Goal: Contribute content: Contribute content

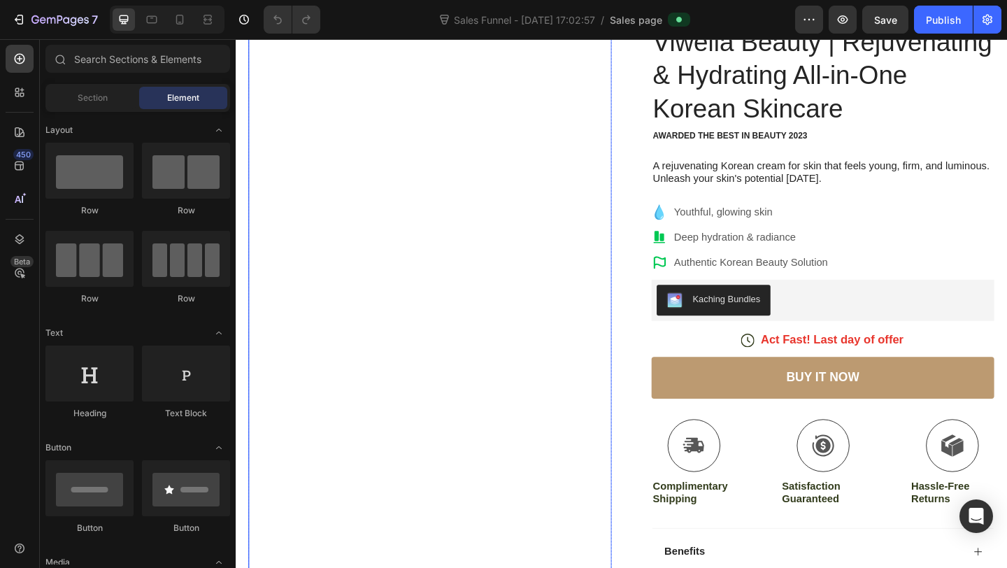
scroll to position [129, 0]
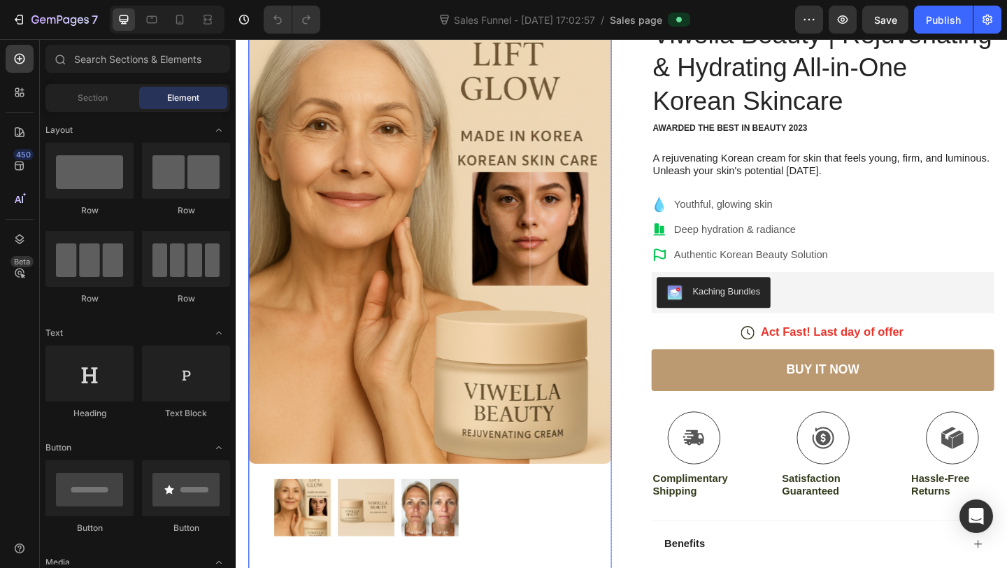
click at [368, 561] on img at bounding box center [378, 548] width 62 height 62
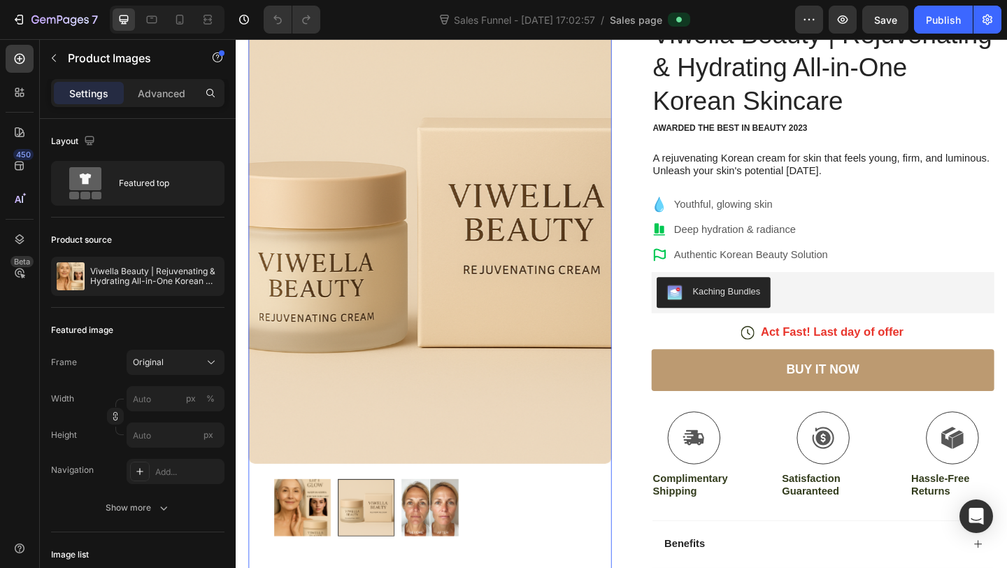
click at [445, 552] on img at bounding box center [447, 548] width 62 height 62
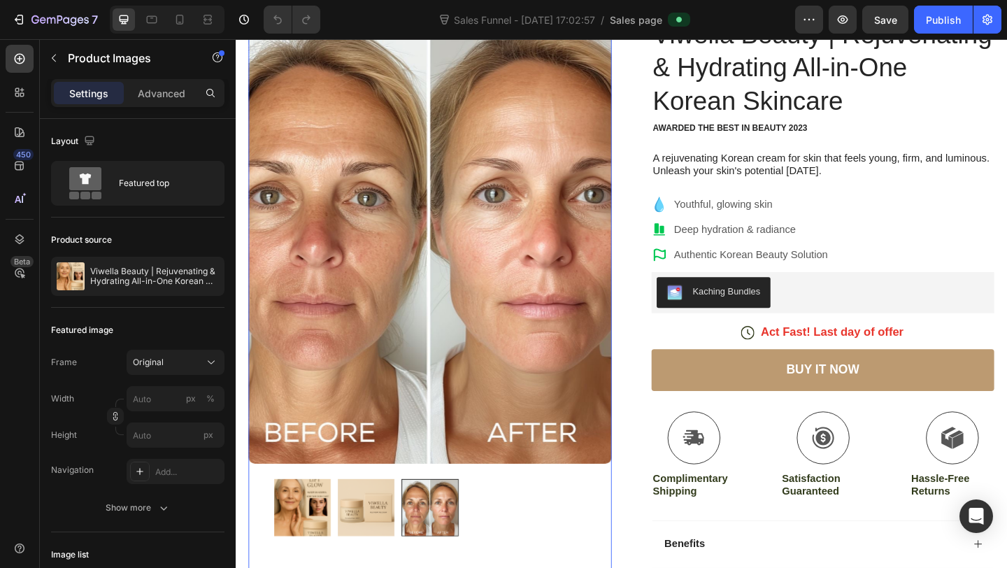
click at [313, 553] on img at bounding box center [309, 548] width 62 height 62
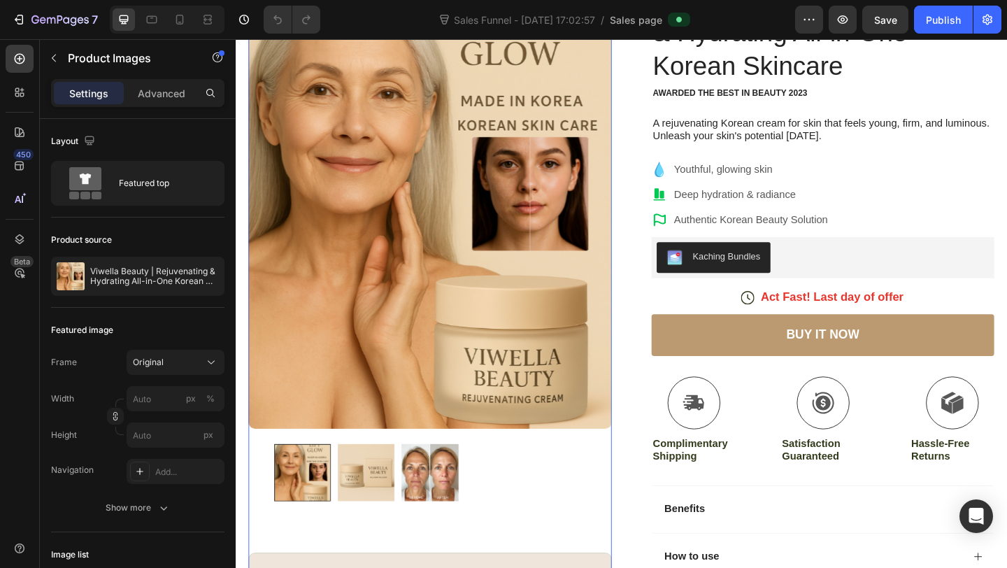
scroll to position [172, 0]
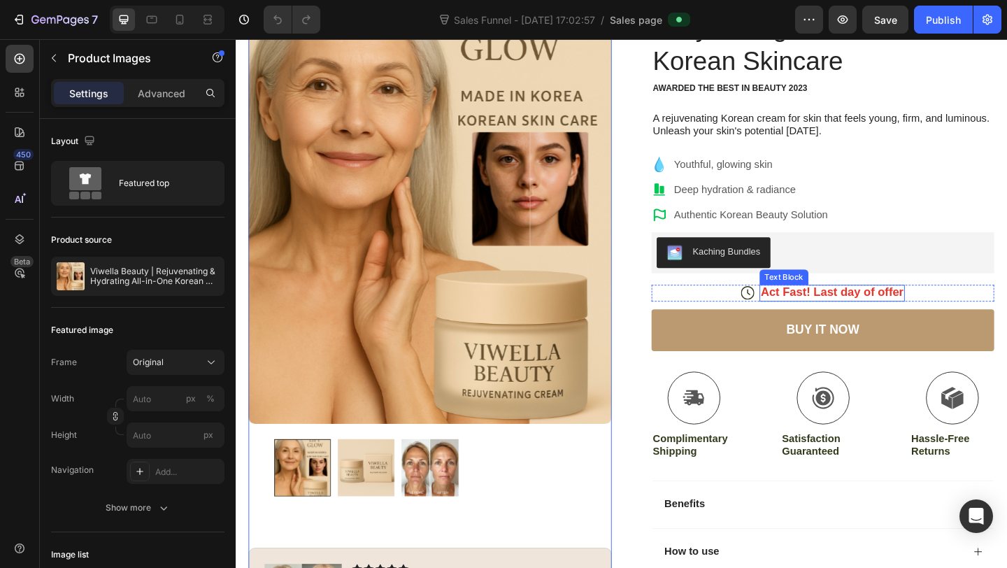
click at [942, 313] on p "Act Fast! Last day of offer" at bounding box center [884, 314] width 155 height 16
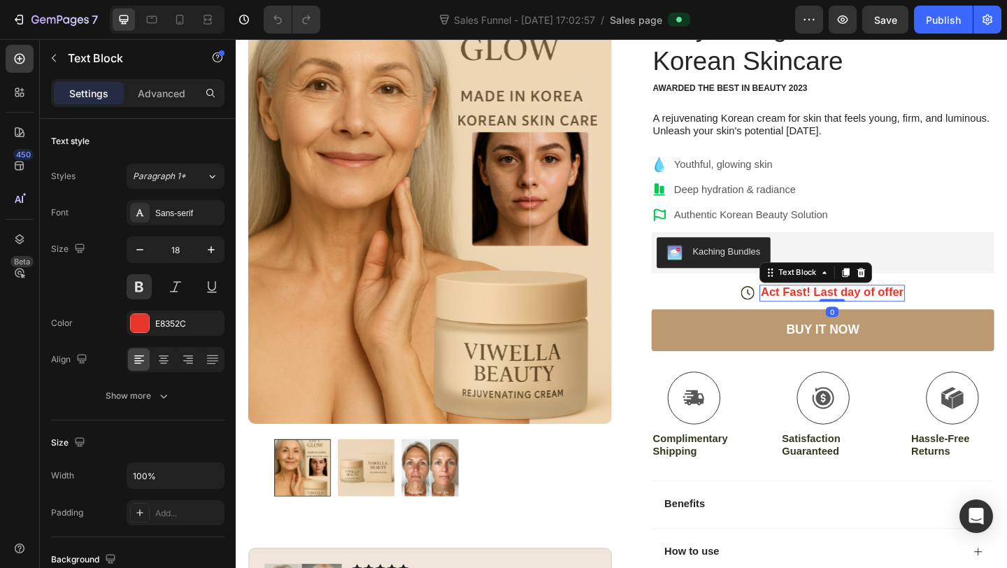
click at [955, 316] on p "Act Fast! Last day of offer" at bounding box center [884, 314] width 155 height 16
click at [960, 317] on p "Act Fast! Last day of offer" at bounding box center [884, 314] width 155 height 16
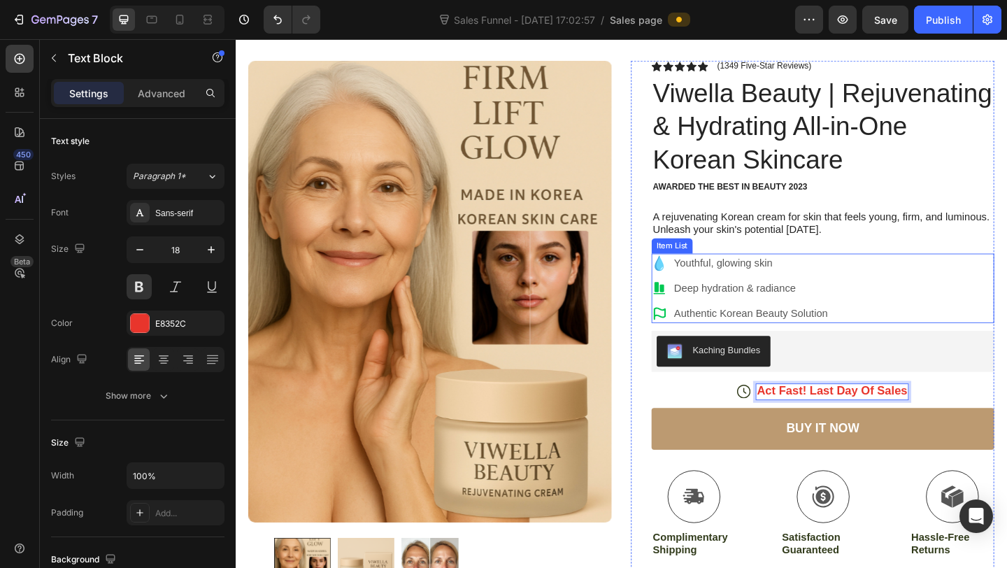
scroll to position [53, 0]
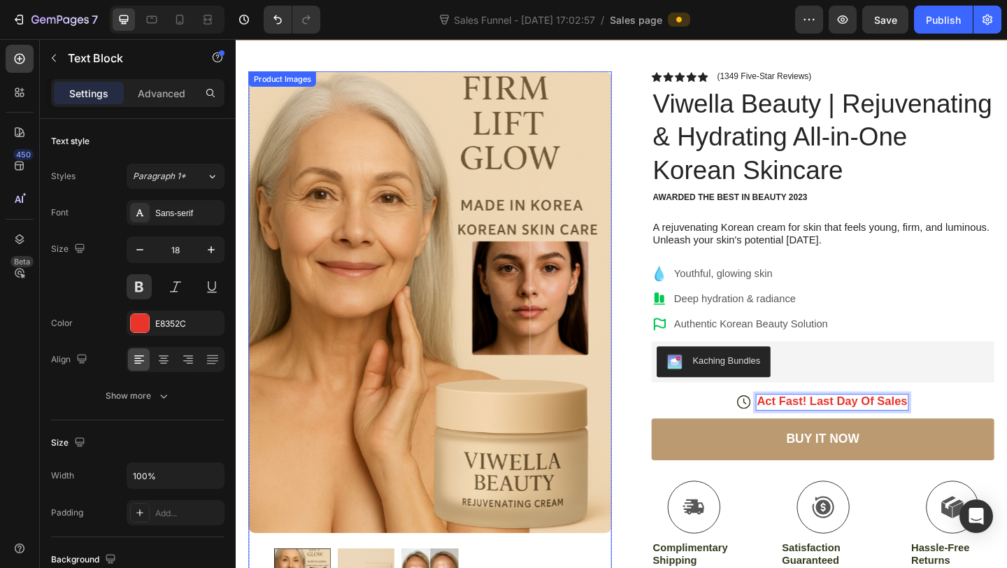
click at [601, 157] on img at bounding box center [447, 325] width 395 height 502
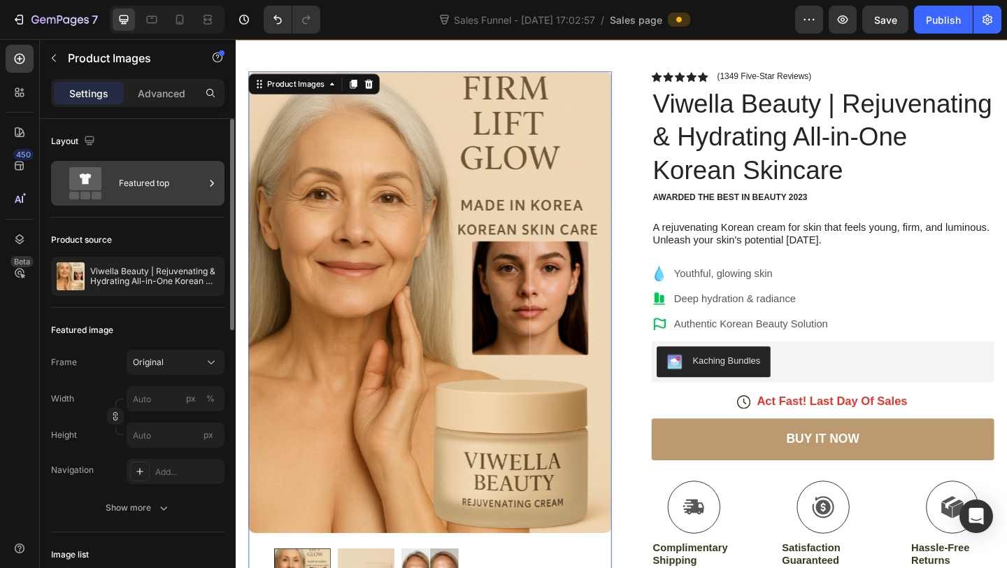
click at [127, 186] on div "Featured top" at bounding box center [161, 183] width 85 height 32
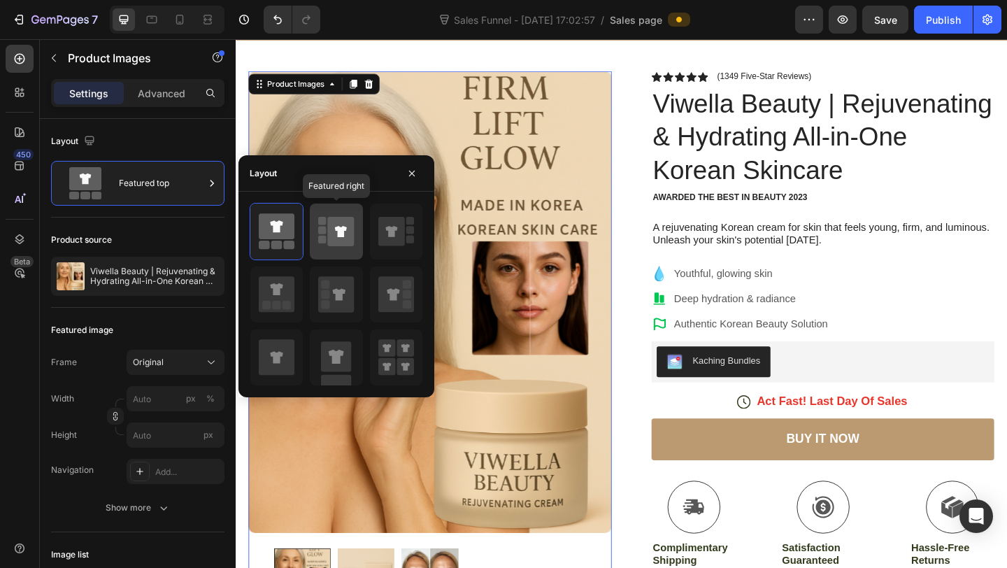
click at [336, 240] on icon at bounding box center [341, 231] width 27 height 29
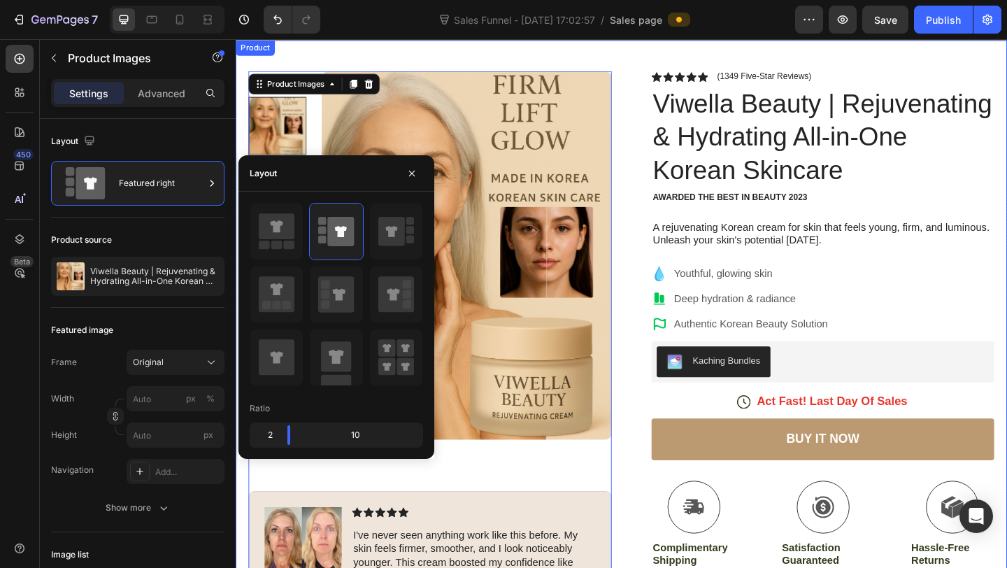
click at [401, 58] on div "Product Images 80 Image Icon Icon Icon Icon Icon Icon List I've never seen anyt…" at bounding box center [655, 403] width 839 height 724
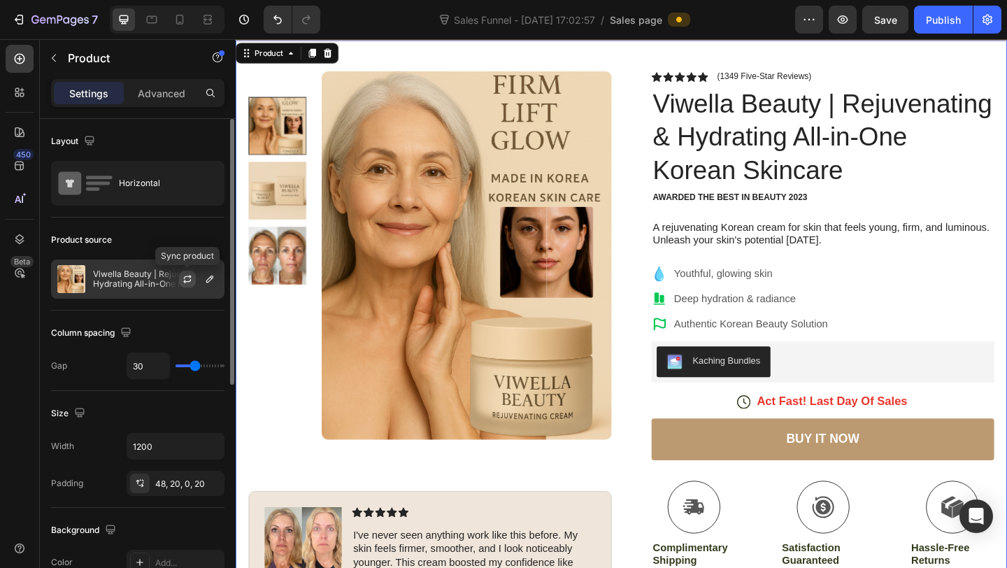
click at [184, 272] on button "button" at bounding box center [187, 279] width 17 height 17
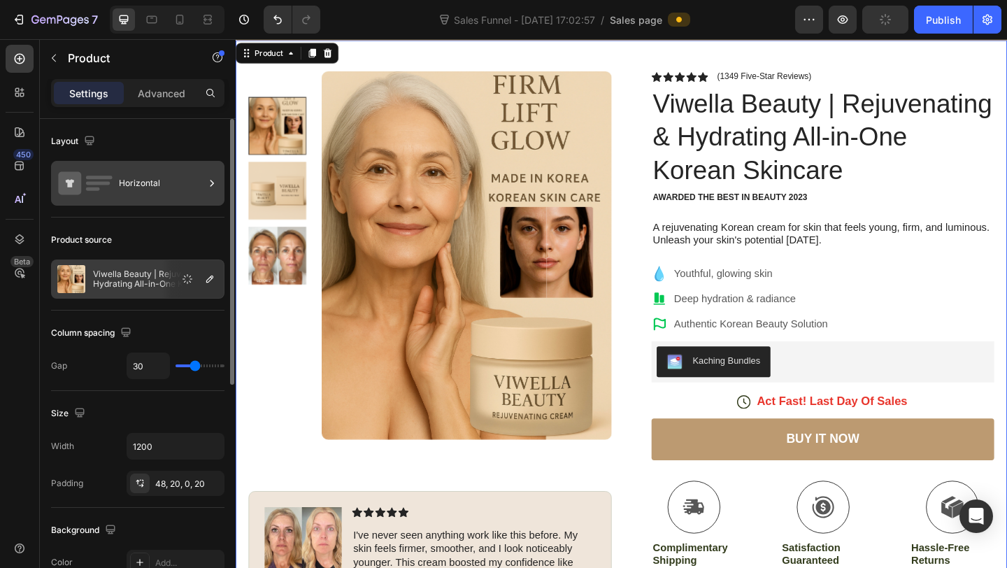
click at [166, 188] on div "Horizontal" at bounding box center [161, 183] width 85 height 32
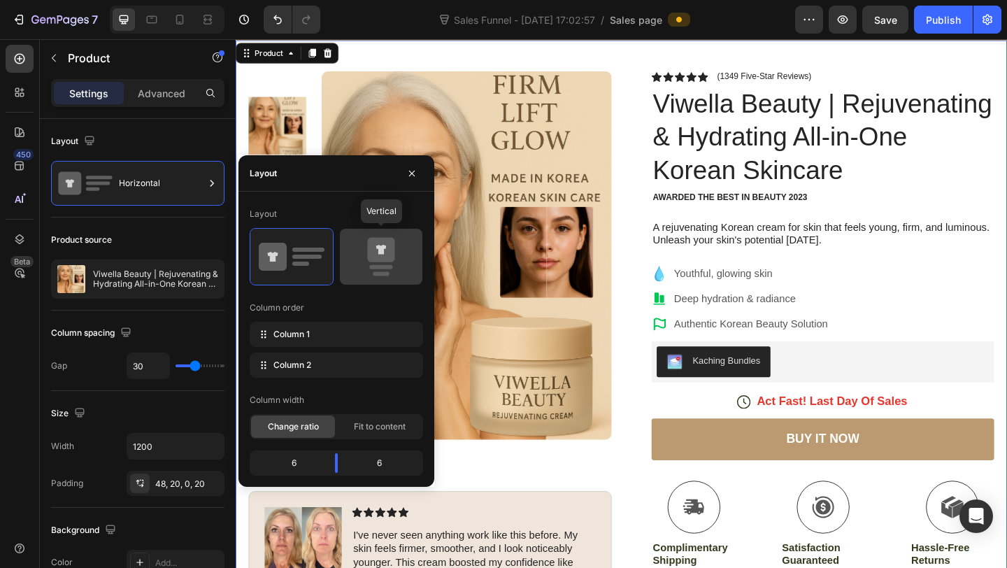
click at [374, 250] on icon at bounding box center [380, 250] width 27 height 24
type input "0"
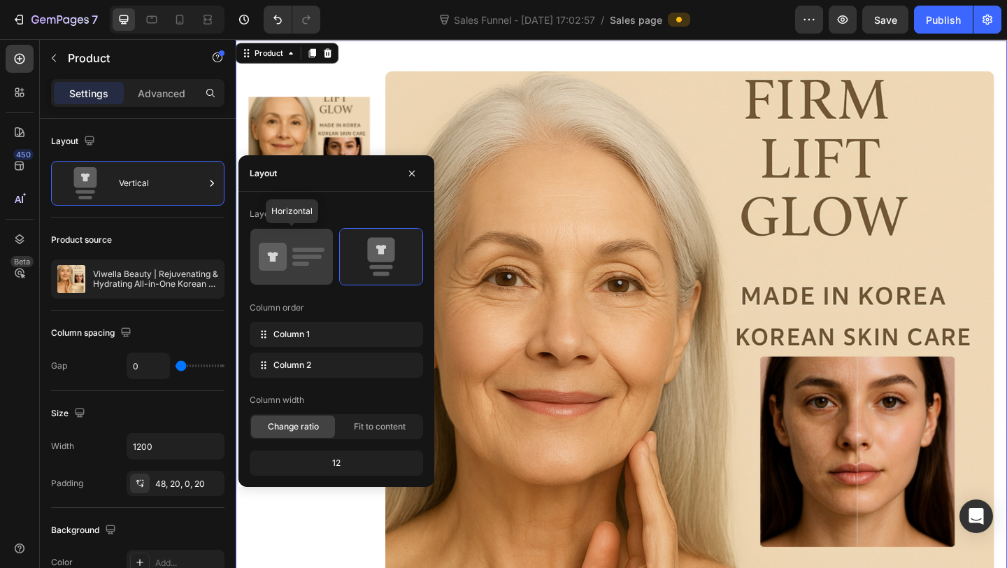
click at [299, 260] on icon at bounding box center [292, 256] width 66 height 39
type input "30"
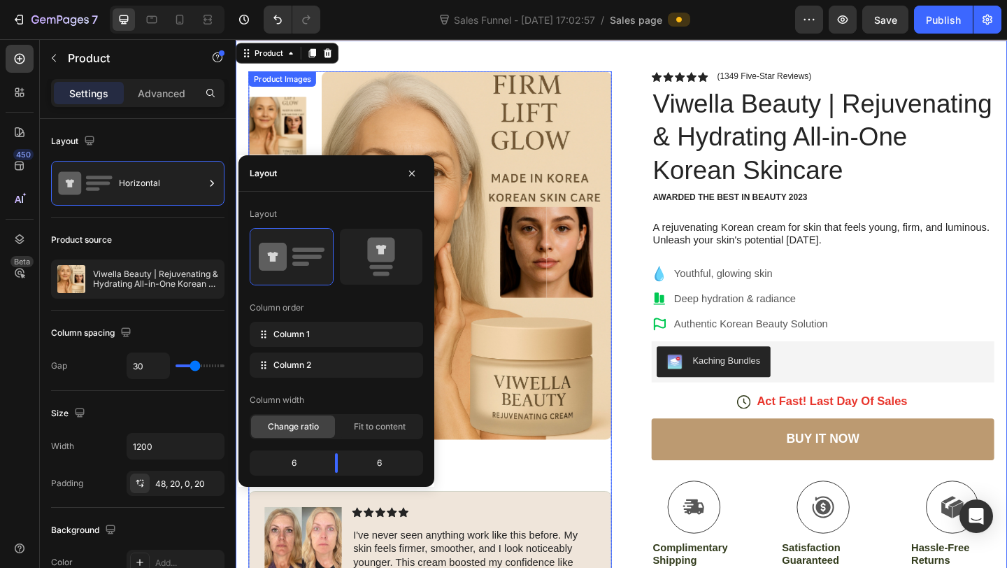
click at [431, 124] on img at bounding box center [486, 274] width 315 height 401
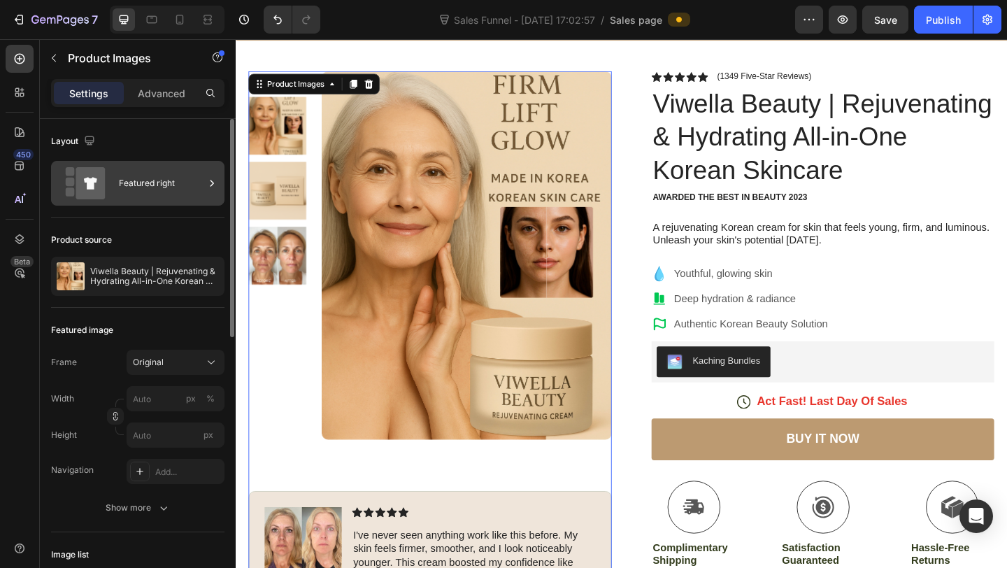
click at [172, 194] on div "Featured right" at bounding box center [161, 183] width 85 height 32
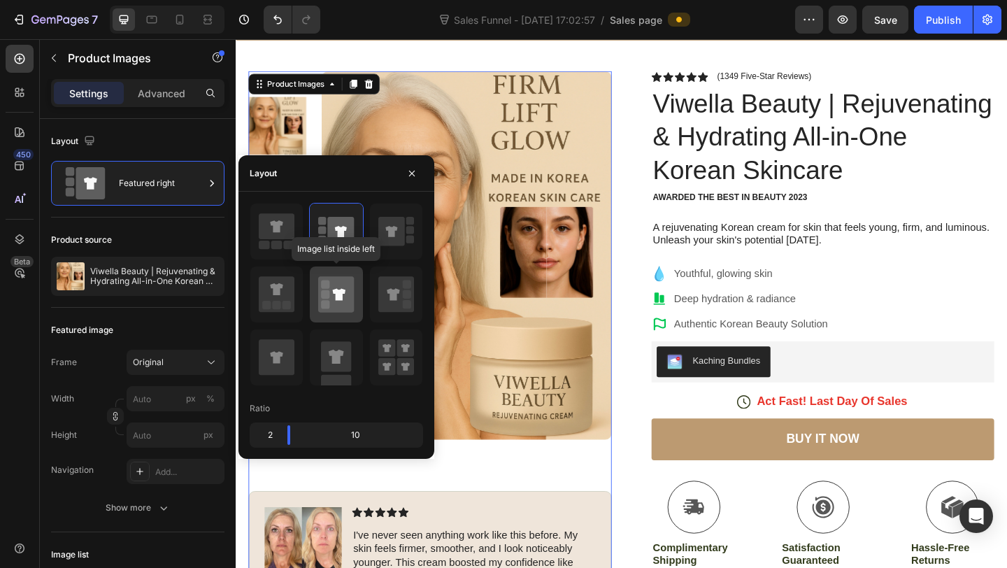
click at [325, 278] on icon at bounding box center [336, 294] width 36 height 36
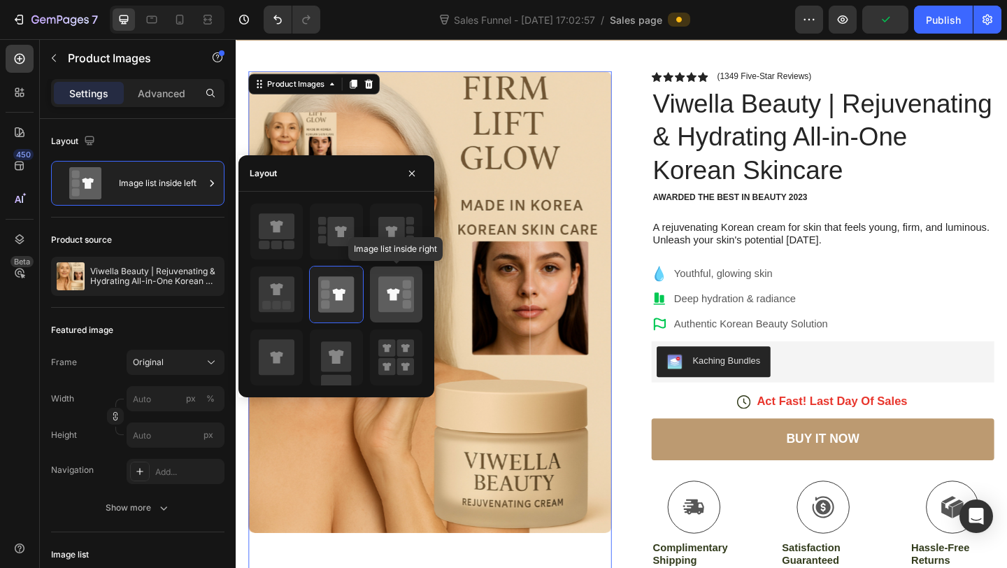
click at [402, 297] on icon at bounding box center [396, 294] width 36 height 36
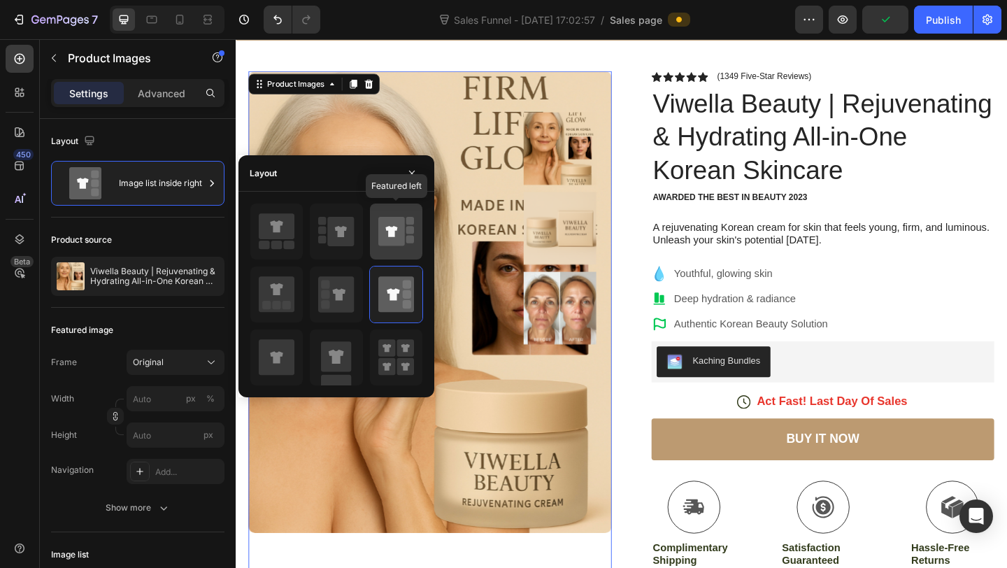
click at [403, 213] on icon at bounding box center [396, 231] width 36 height 39
type input "100"
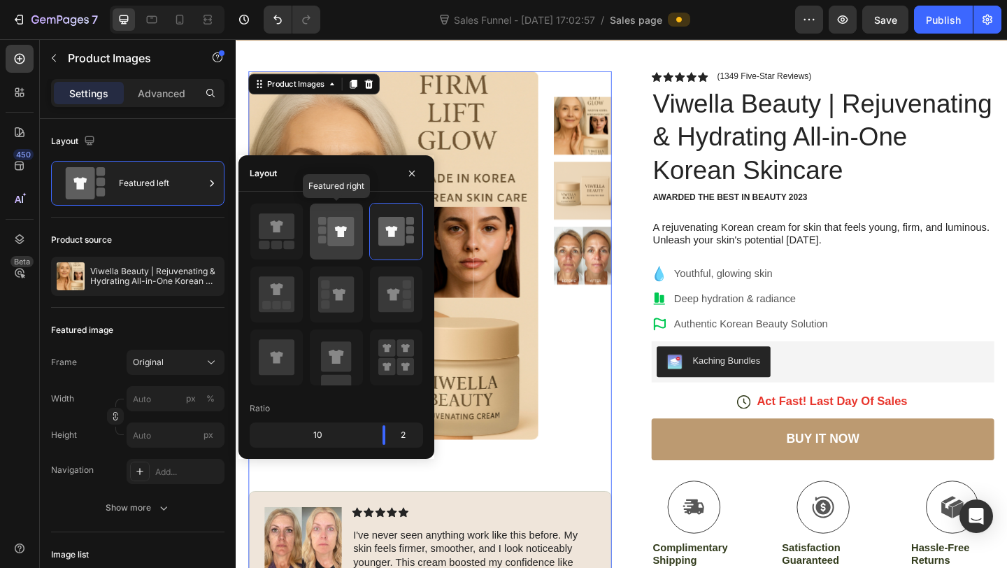
click at [330, 230] on icon at bounding box center [341, 231] width 27 height 29
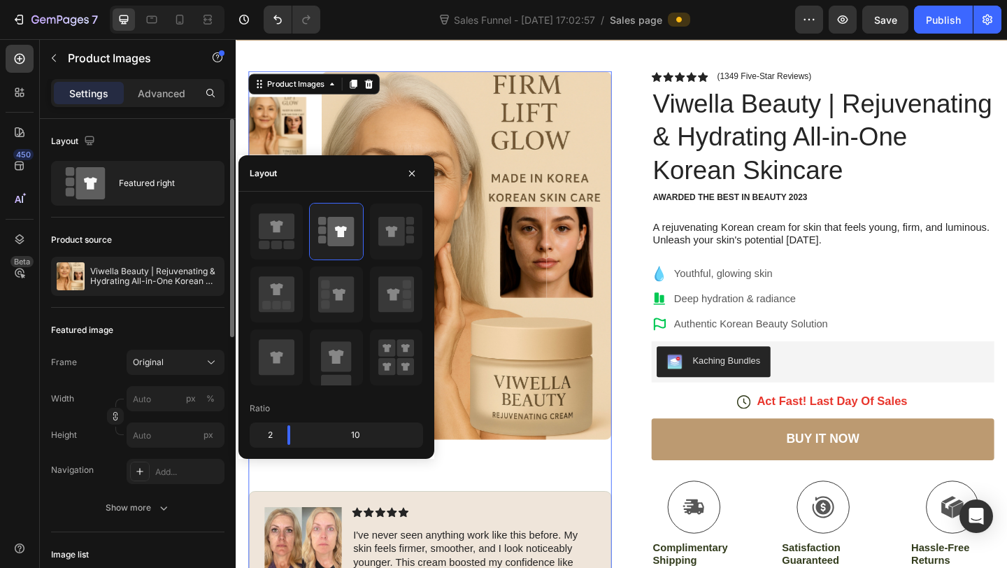
click at [194, 305] on div "Product source Viwella Beauty | Rejuvenating & Hydrating All-in-One Korean Skin…" at bounding box center [137, 262] width 173 height 90
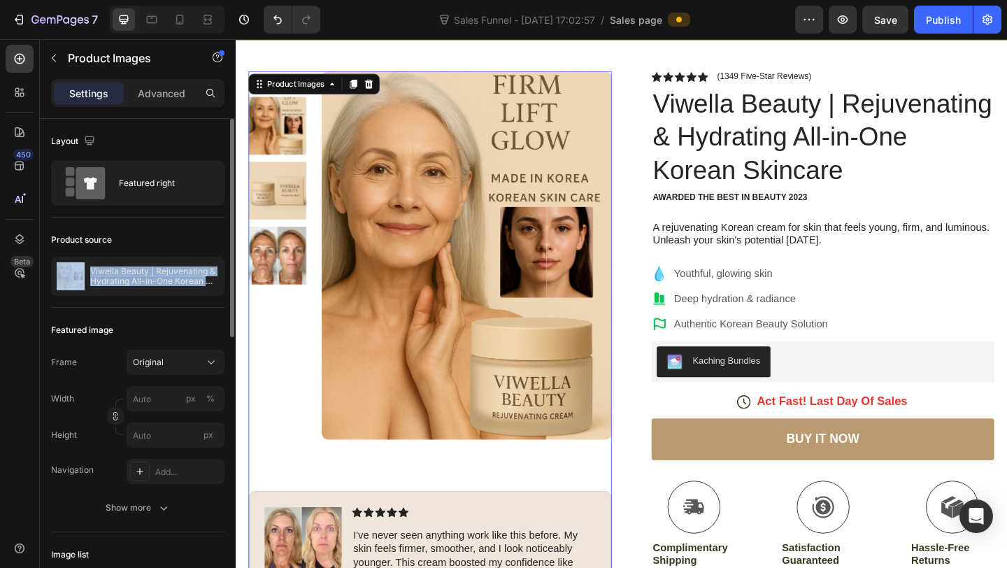
drag, startPoint x: 199, startPoint y: 271, endPoint x: 198, endPoint y: 245, distance: 26.6
click at [198, 245] on div "Product source Viwella Beauty | Rejuvenating & Hydrating All-in-One Korean Skin…" at bounding box center [137, 262] width 173 height 90
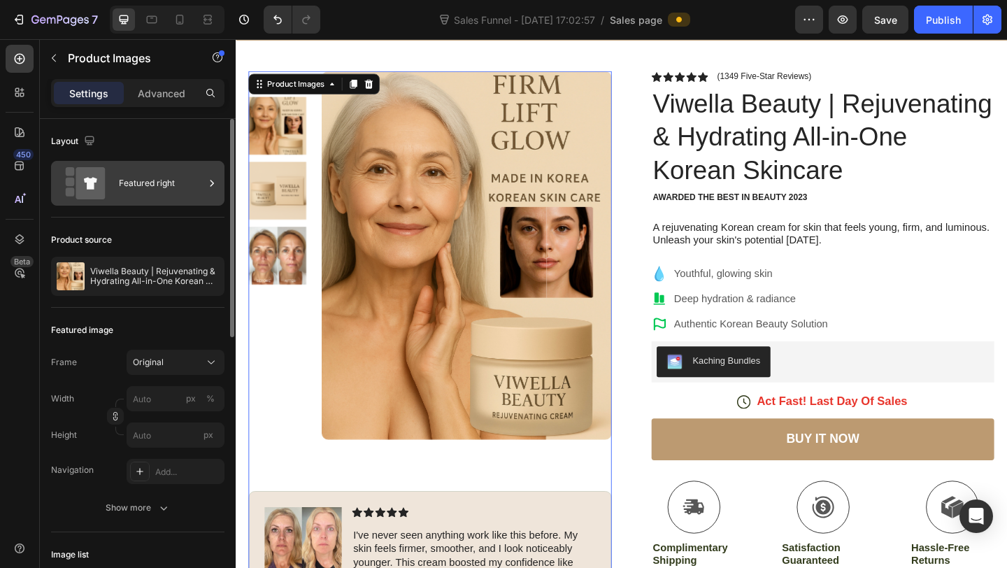
click at [199, 187] on div "Featured right" at bounding box center [161, 183] width 85 height 32
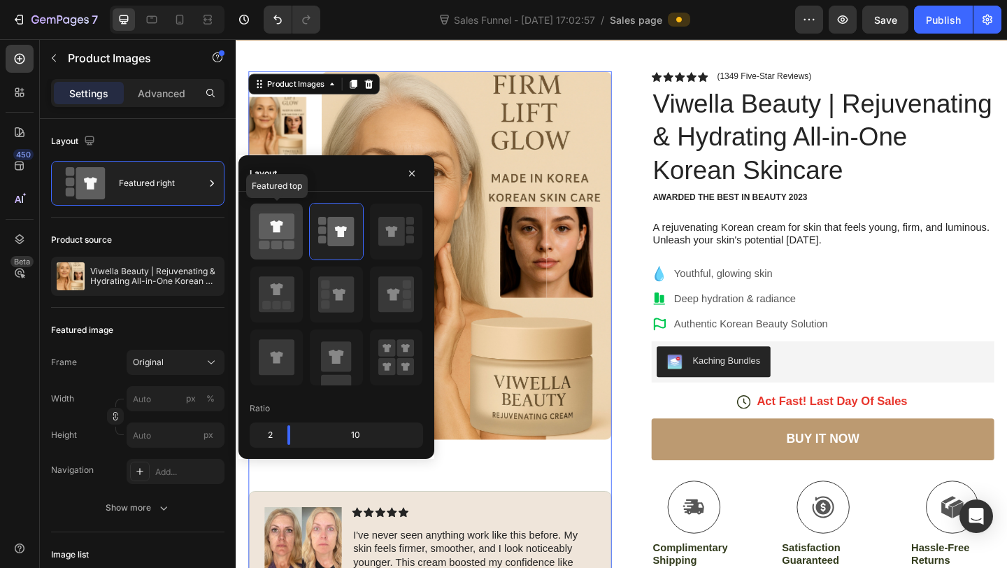
click at [289, 236] on icon at bounding box center [277, 226] width 36 height 26
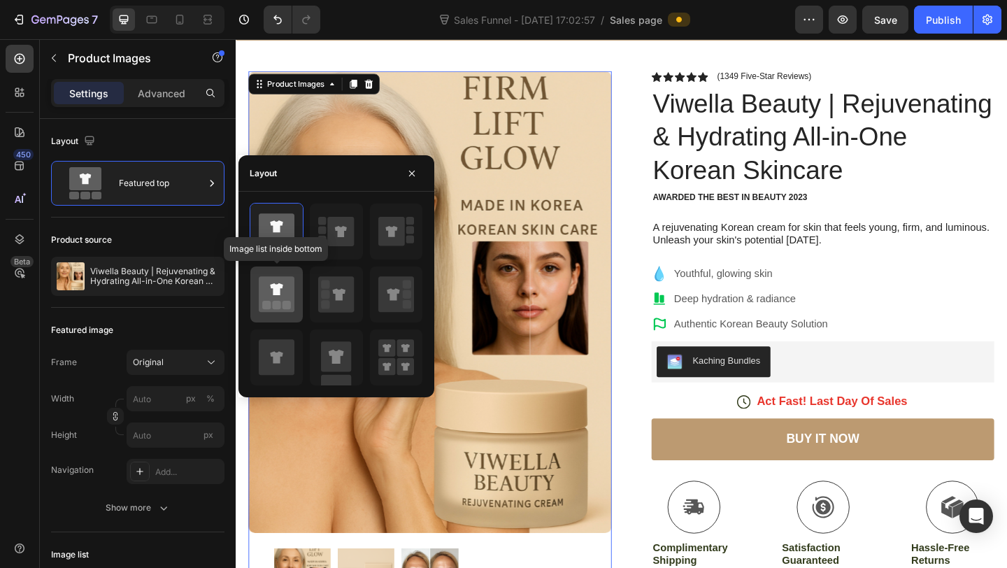
click at [287, 291] on icon at bounding box center [277, 294] width 36 height 36
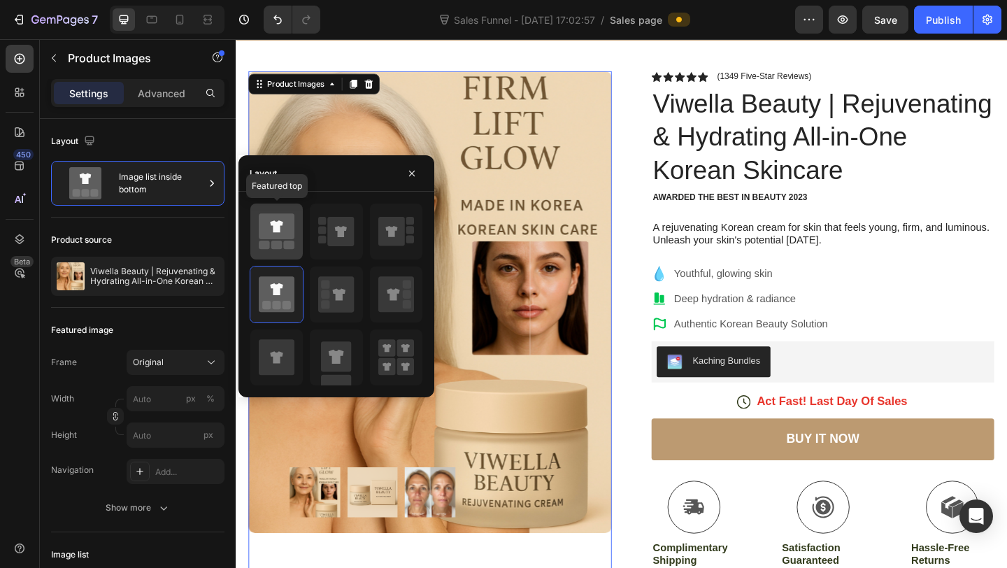
click at [276, 222] on icon at bounding box center [276, 226] width 13 height 12
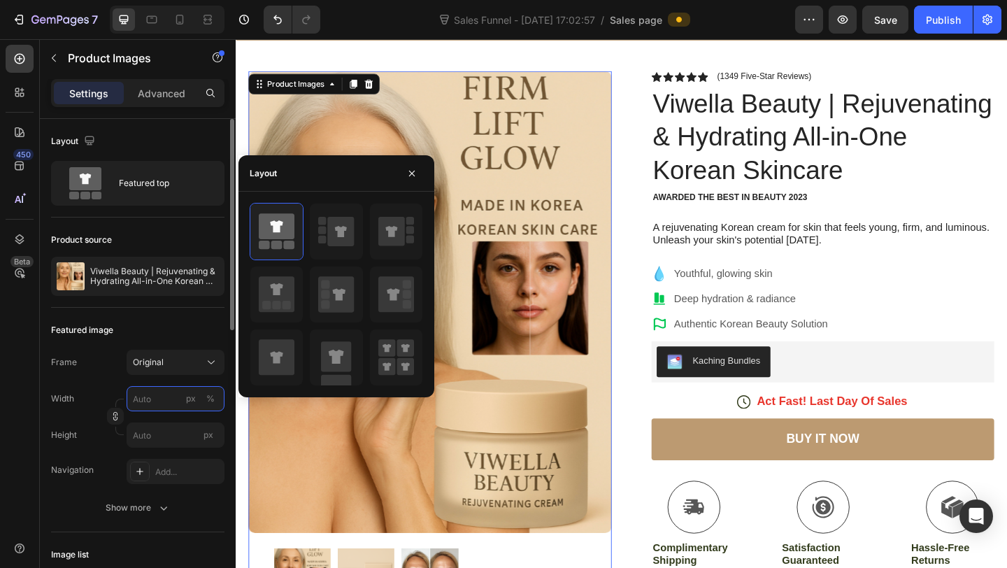
click at [172, 408] on input "px %" at bounding box center [176, 398] width 98 height 25
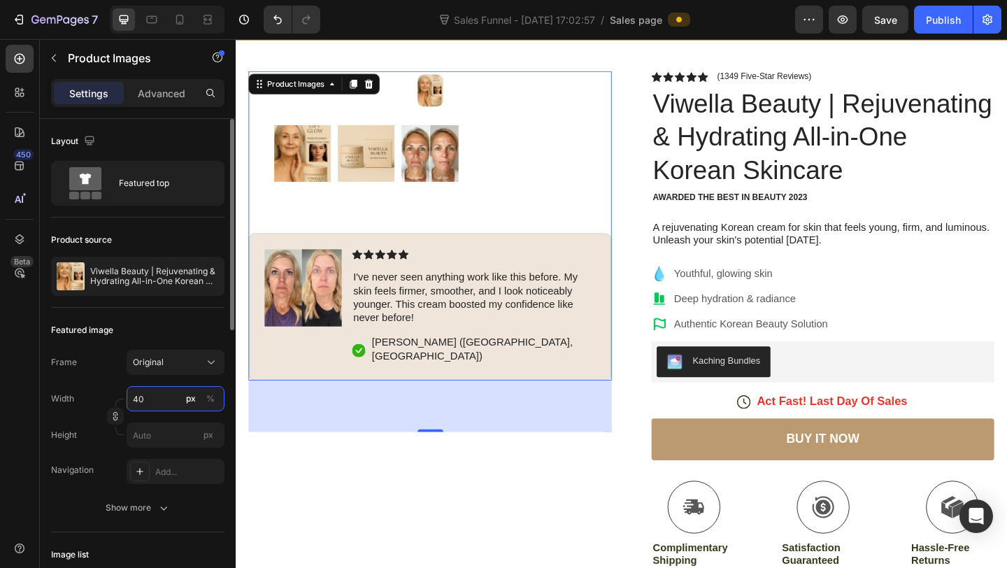
type input "4"
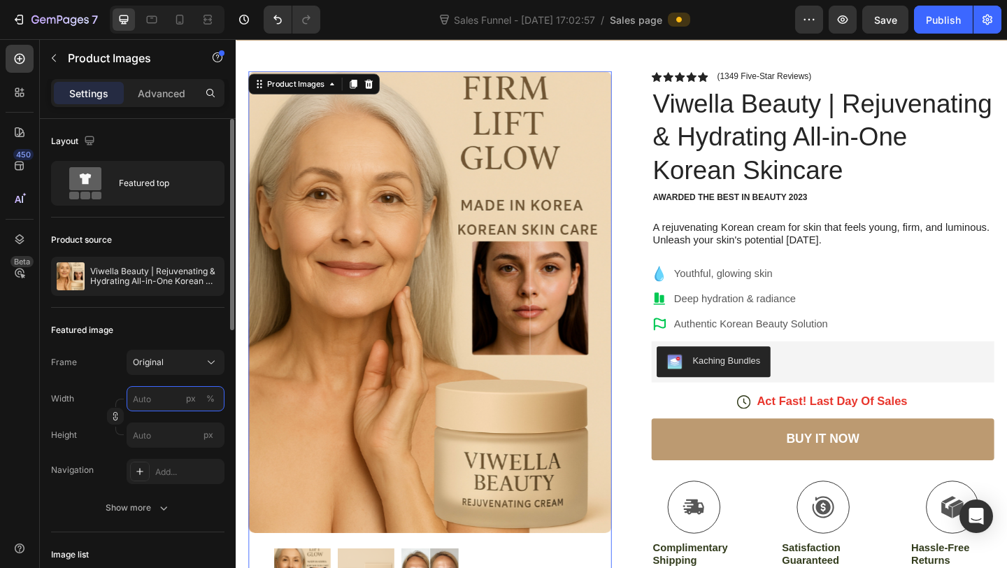
type input "4"
click at [145, 441] on input "px" at bounding box center [176, 434] width 98 height 25
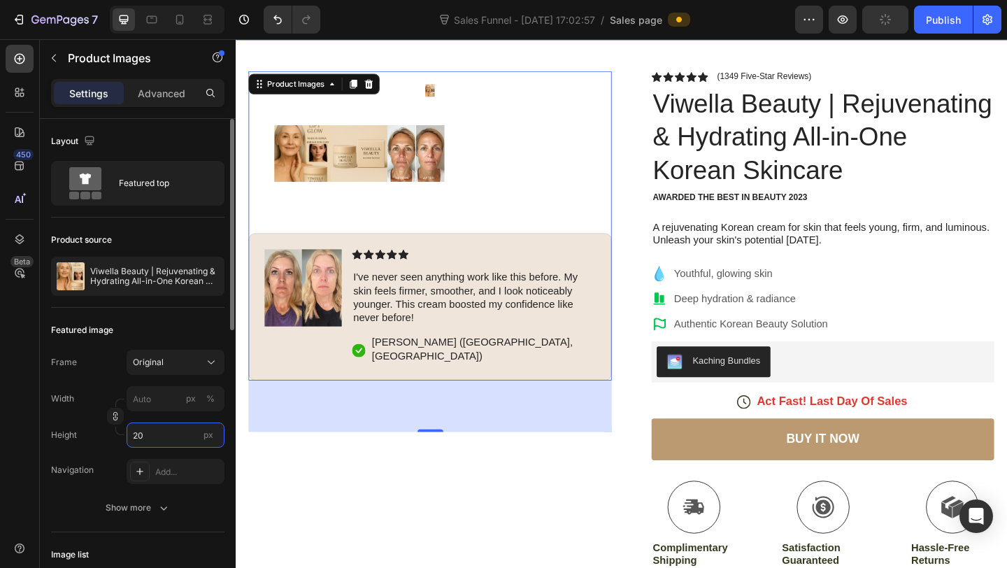
type input "2"
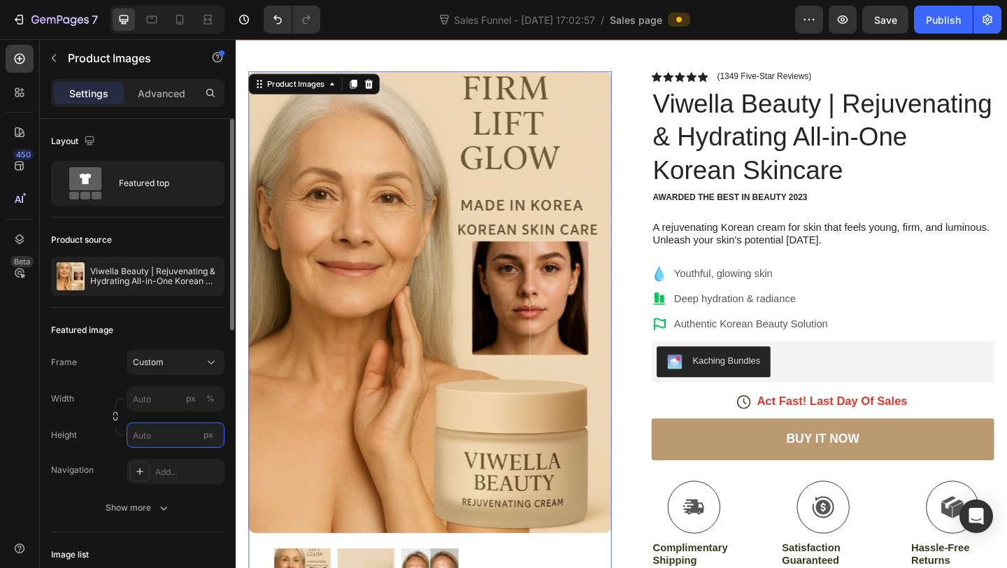
type input "2"
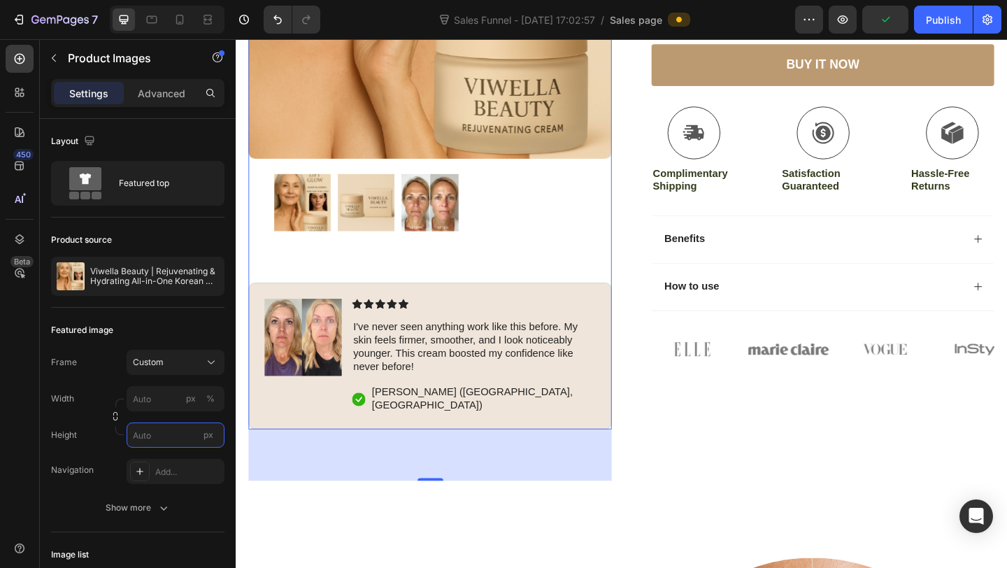
scroll to position [466, 0]
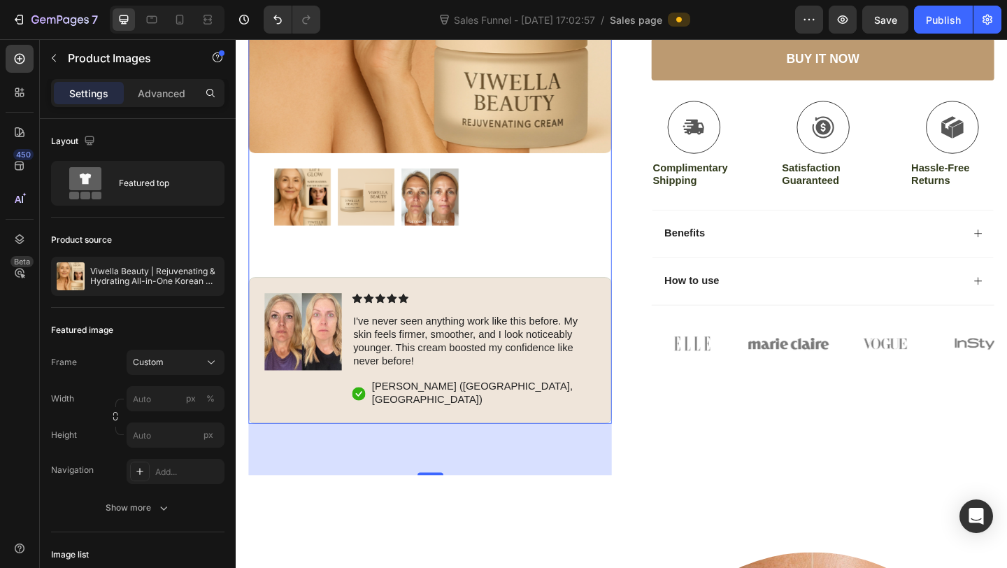
click at [447, 494] on div "80" at bounding box center [447, 485] width 395 height 56
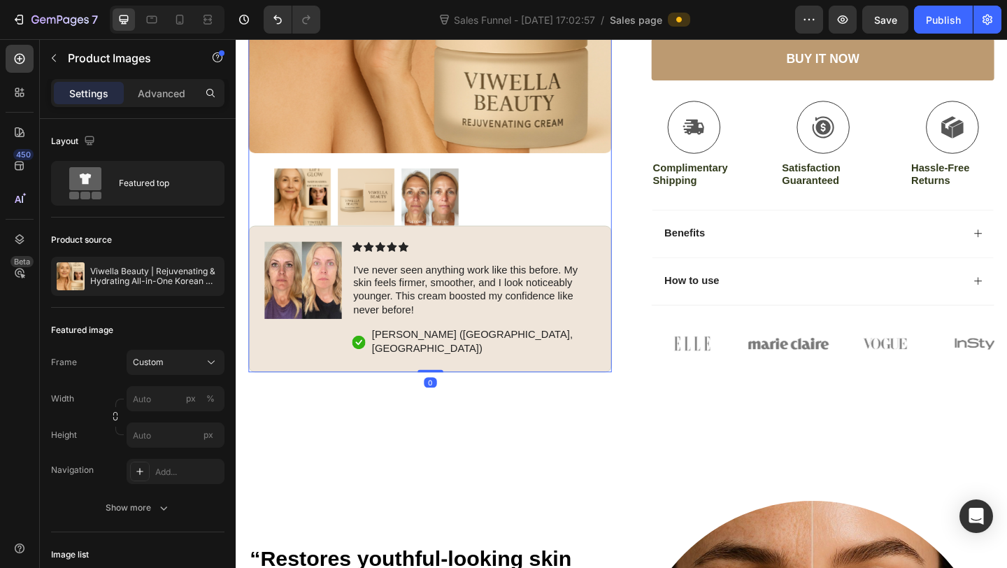
drag, startPoint x: 445, startPoint y: 496, endPoint x: 445, endPoint y: 415, distance: 80.4
click at [445, 415] on div "Icon Experience Free Delivery [DATE] Only Text Block Row Icon Join Over 84,000 …" at bounding box center [655, 37] width 839 height 870
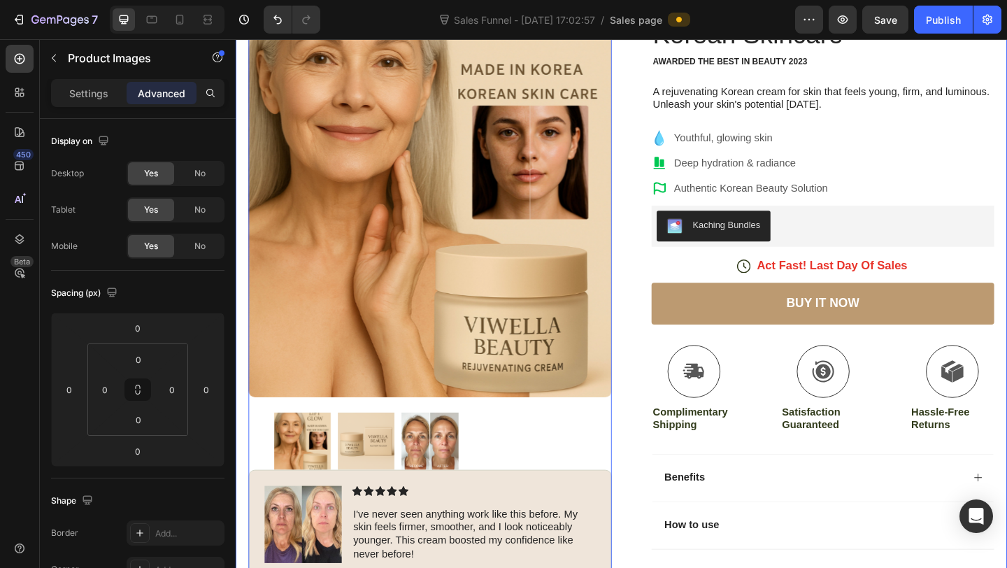
scroll to position [213, 0]
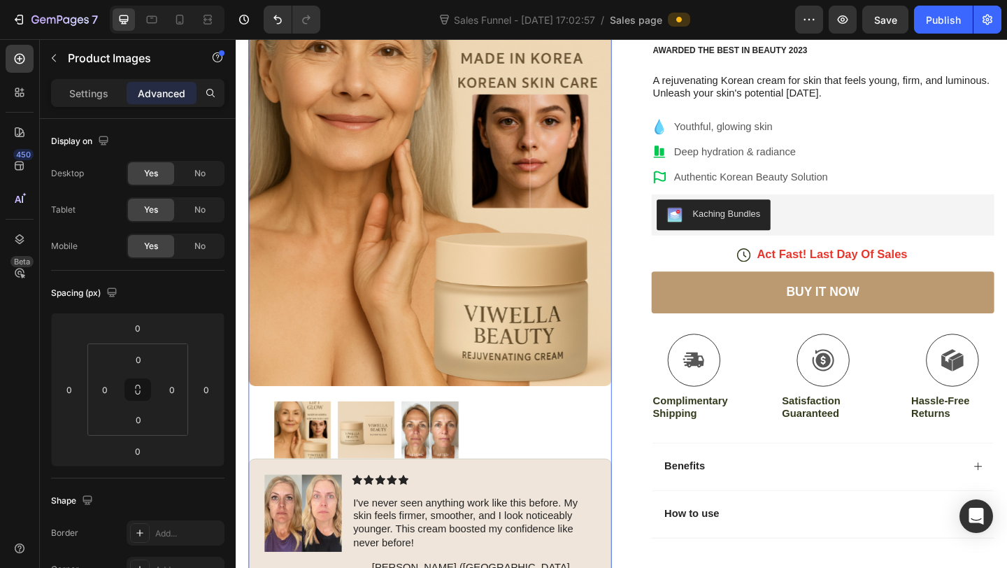
click at [369, 470] on img at bounding box center [378, 464] width 62 height 62
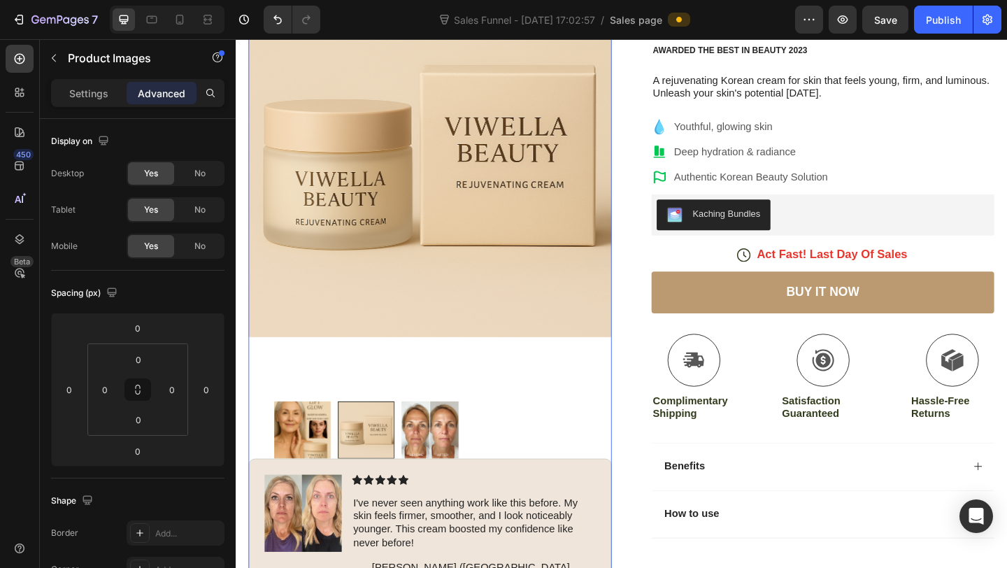
click at [445, 473] on img at bounding box center [447, 464] width 62 height 62
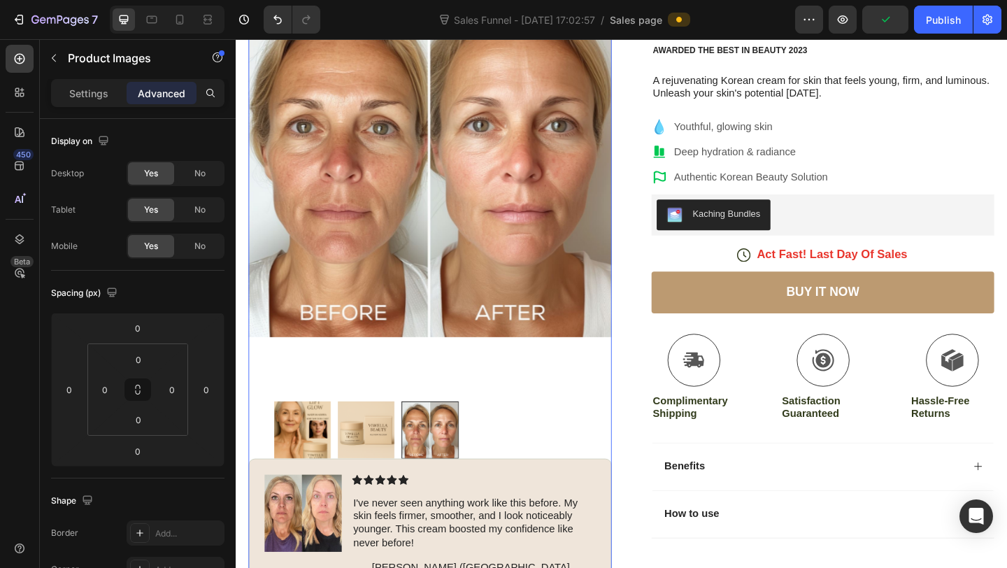
click at [323, 466] on img at bounding box center [309, 464] width 62 height 62
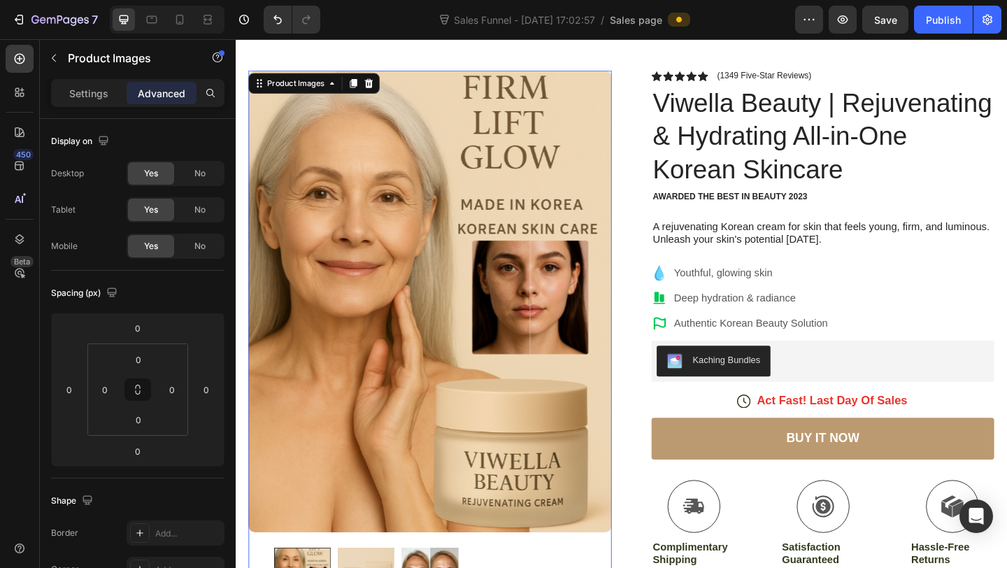
scroll to position [50, 0]
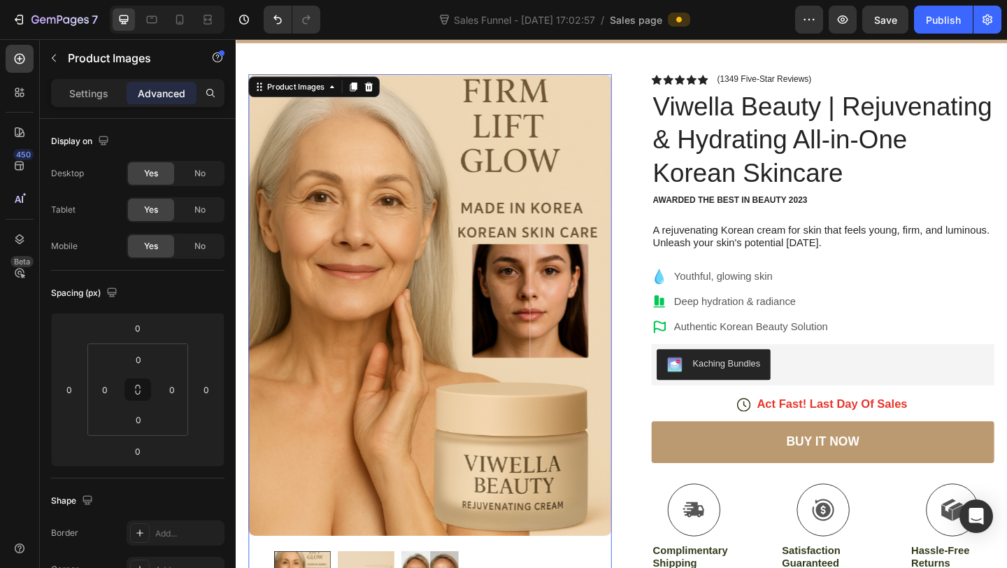
click at [424, 78] on img at bounding box center [447, 328] width 395 height 502
click at [83, 96] on p "Settings" at bounding box center [88, 93] width 39 height 15
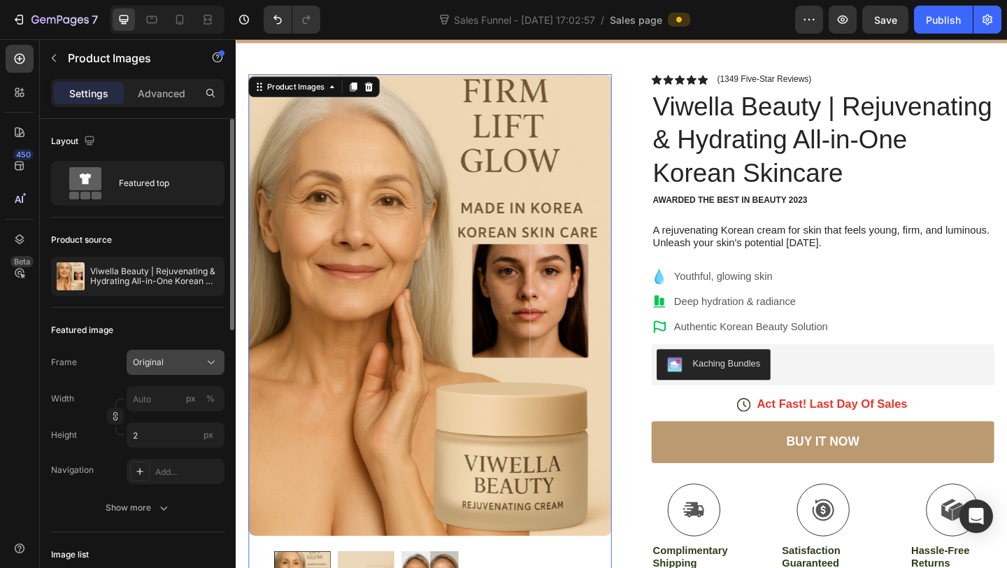
click at [192, 361] on div "Original" at bounding box center [167, 362] width 69 height 13
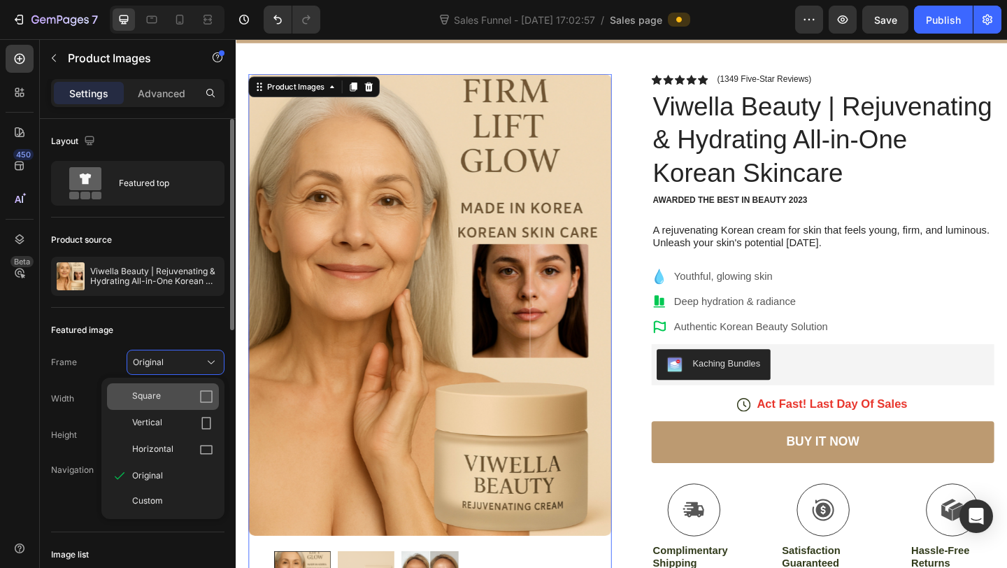
click at [211, 389] on icon at bounding box center [206, 396] width 14 height 14
type input "2"
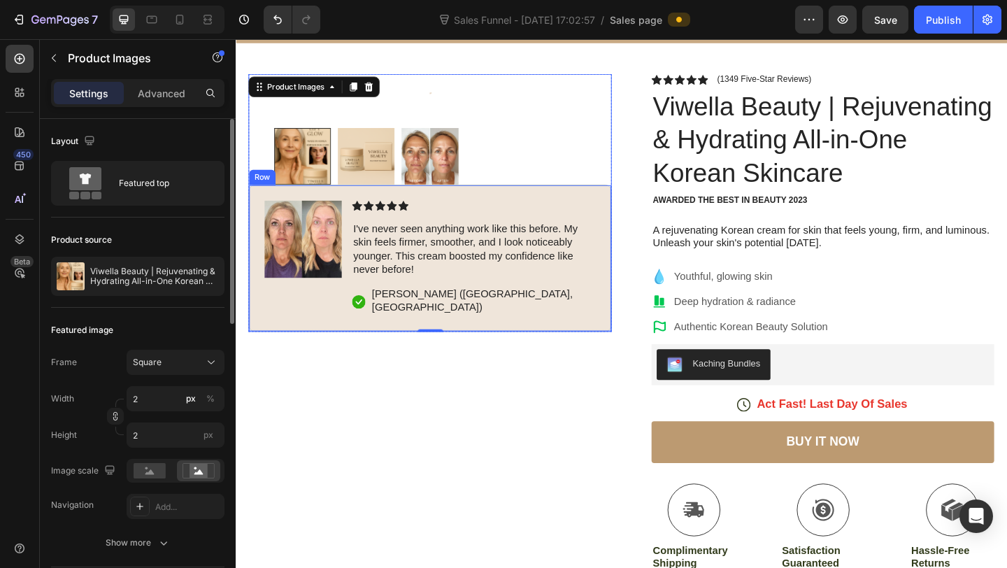
scroll to position [0, 0]
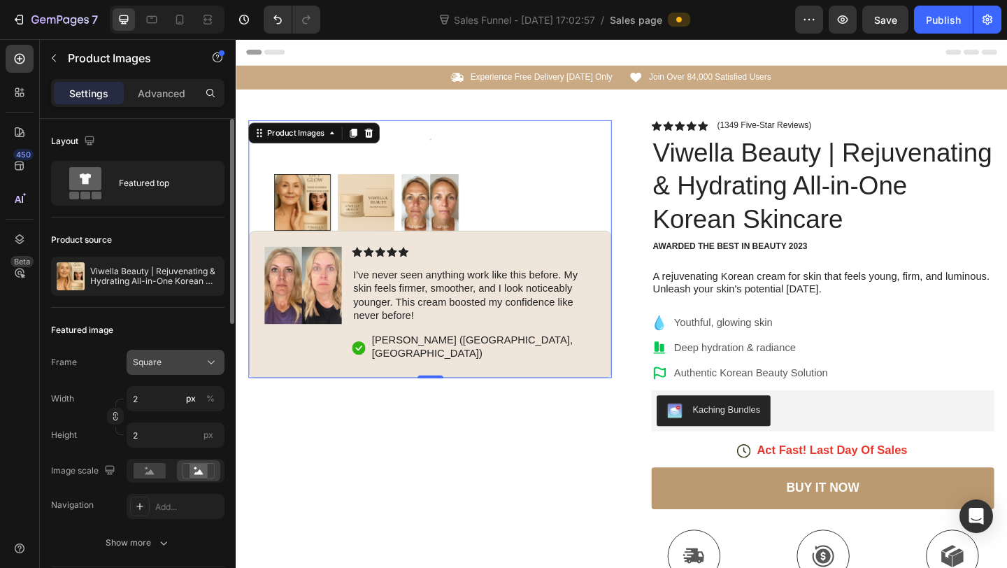
click at [208, 359] on icon at bounding box center [211, 362] width 14 height 14
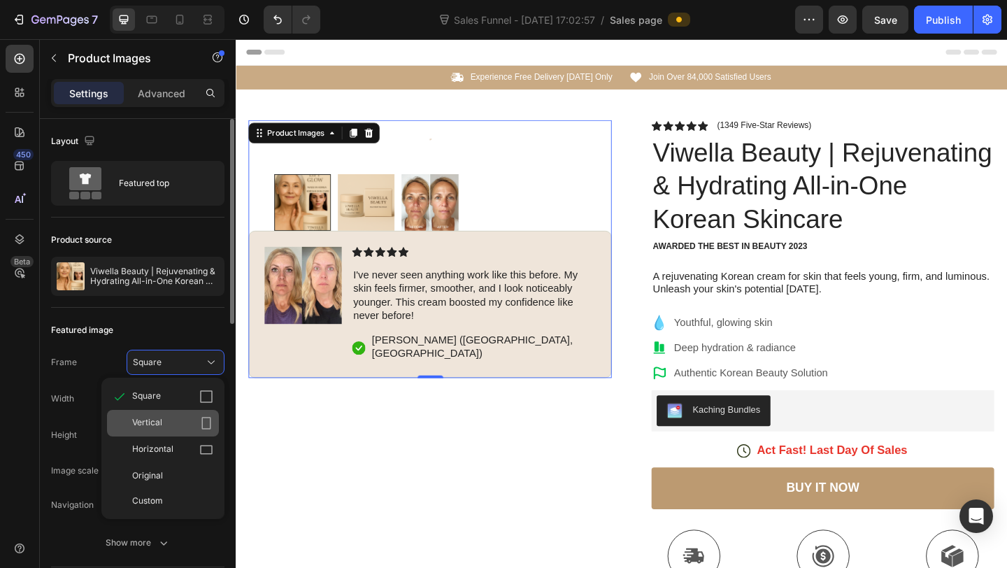
click at [193, 418] on div "Vertical" at bounding box center [172, 423] width 81 height 14
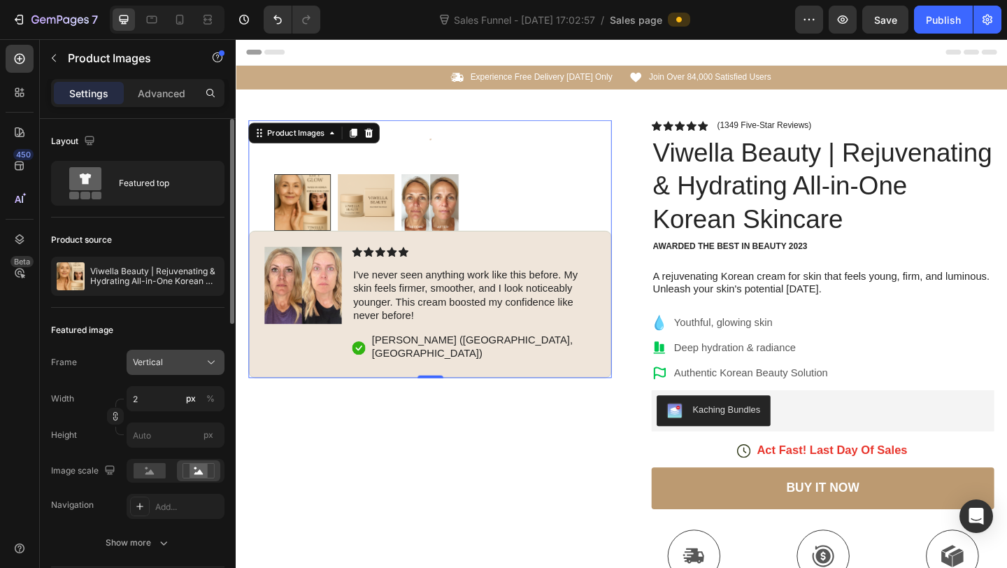
click at [199, 359] on div "Vertical" at bounding box center [167, 362] width 69 height 13
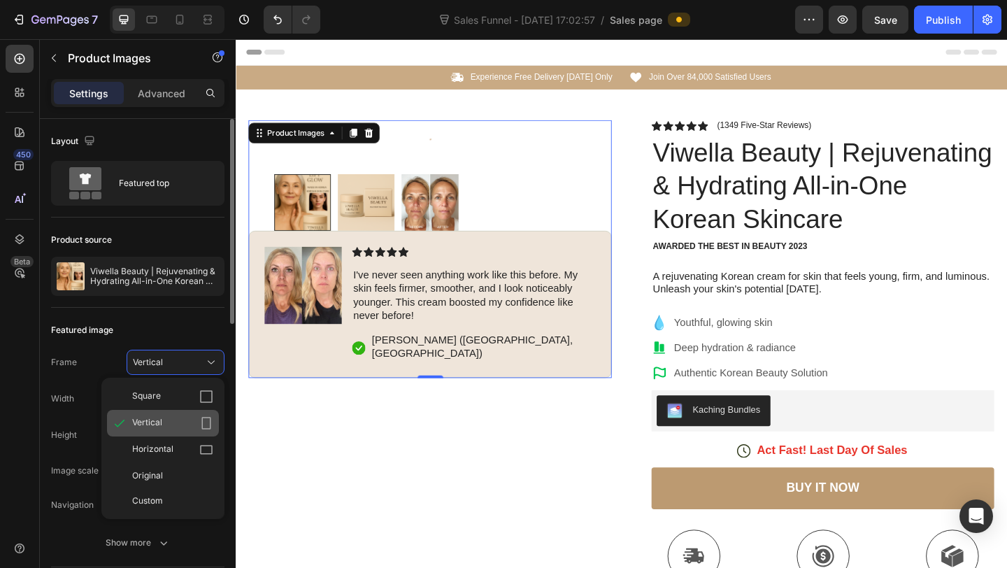
click at [210, 424] on icon at bounding box center [206, 423] width 14 height 14
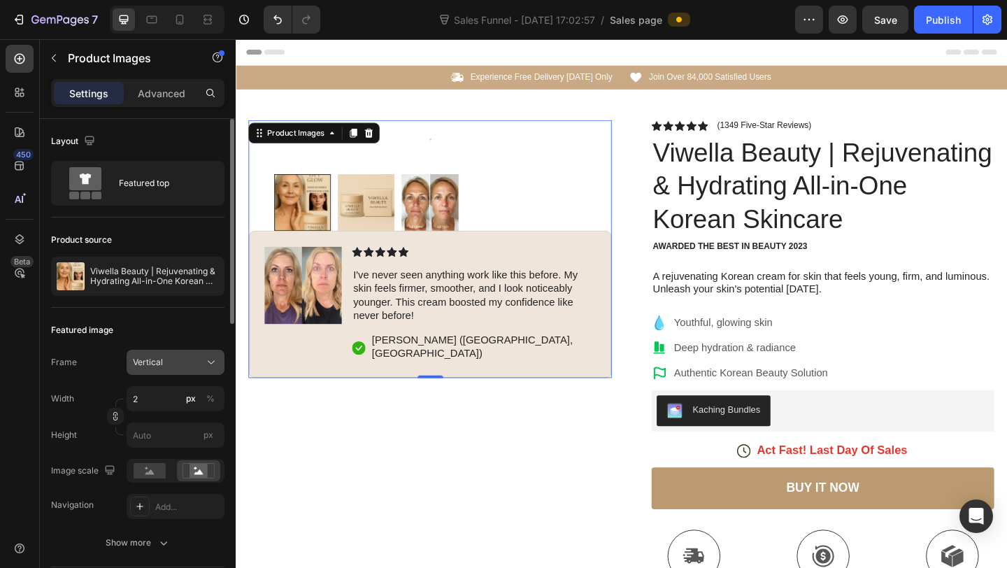
click at [201, 365] on div "Vertical" at bounding box center [175, 362] width 85 height 14
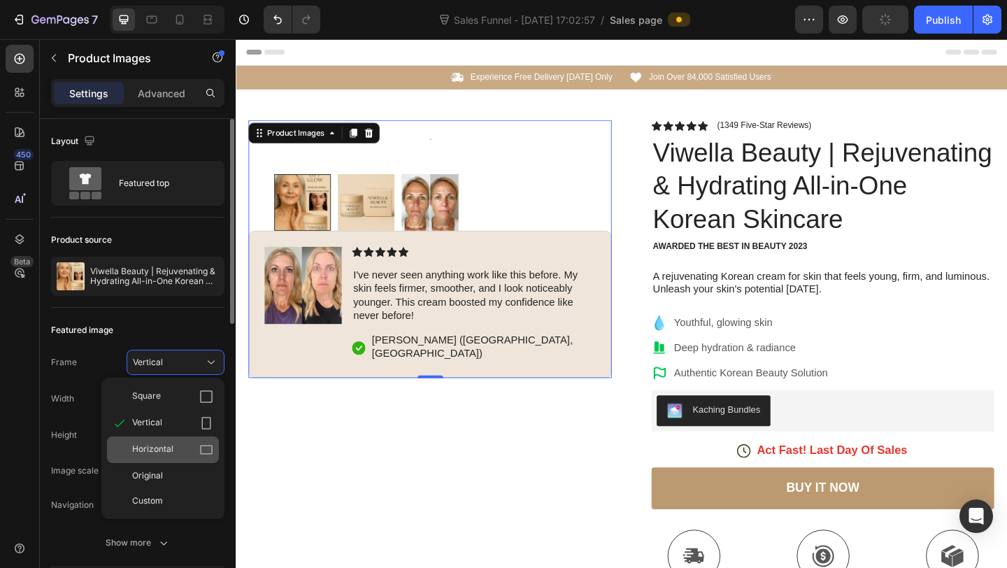
click at [207, 451] on icon at bounding box center [206, 450] width 14 height 14
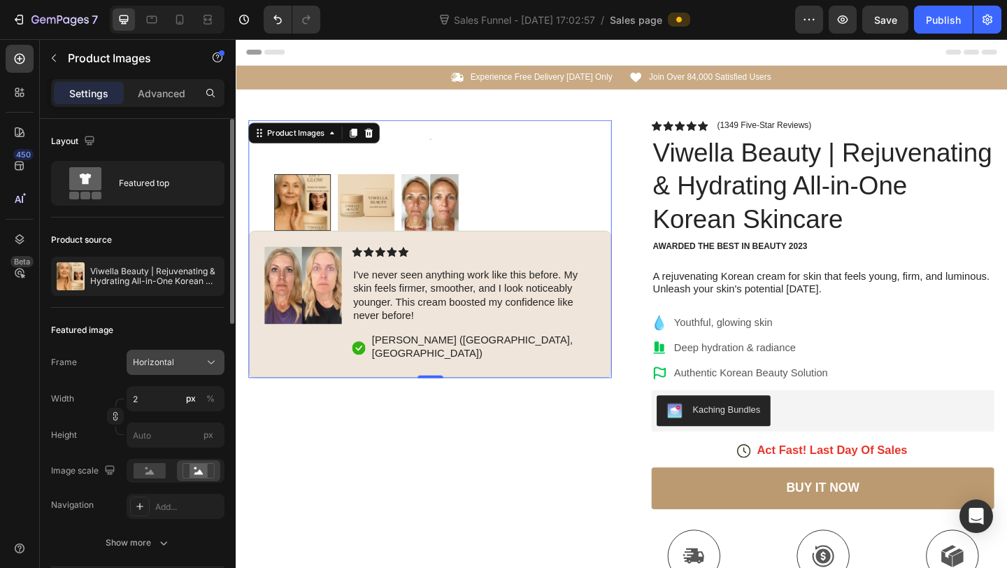
click at [210, 362] on icon at bounding box center [211, 362] width 7 height 3
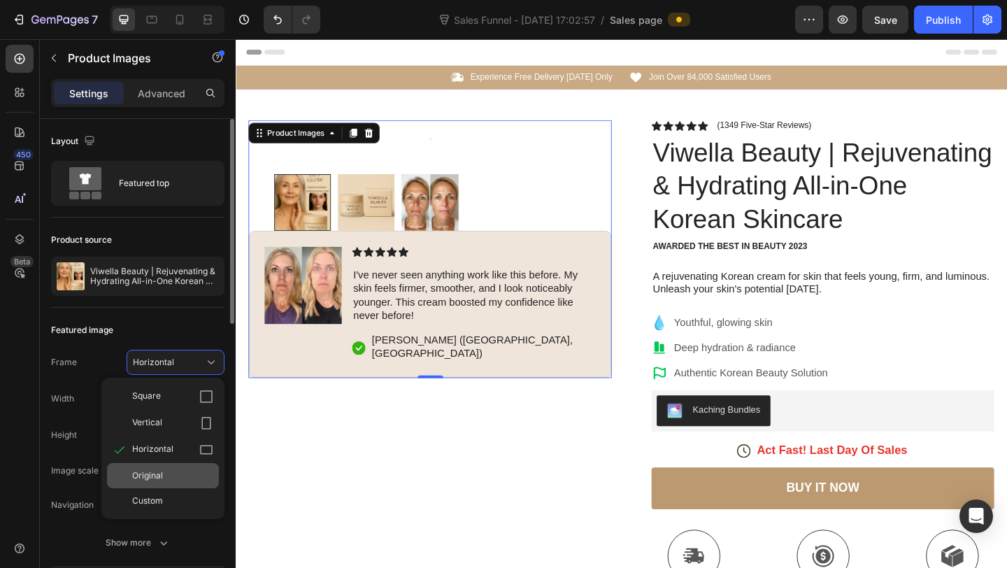
click at [180, 479] on div "Original" at bounding box center [172, 475] width 81 height 13
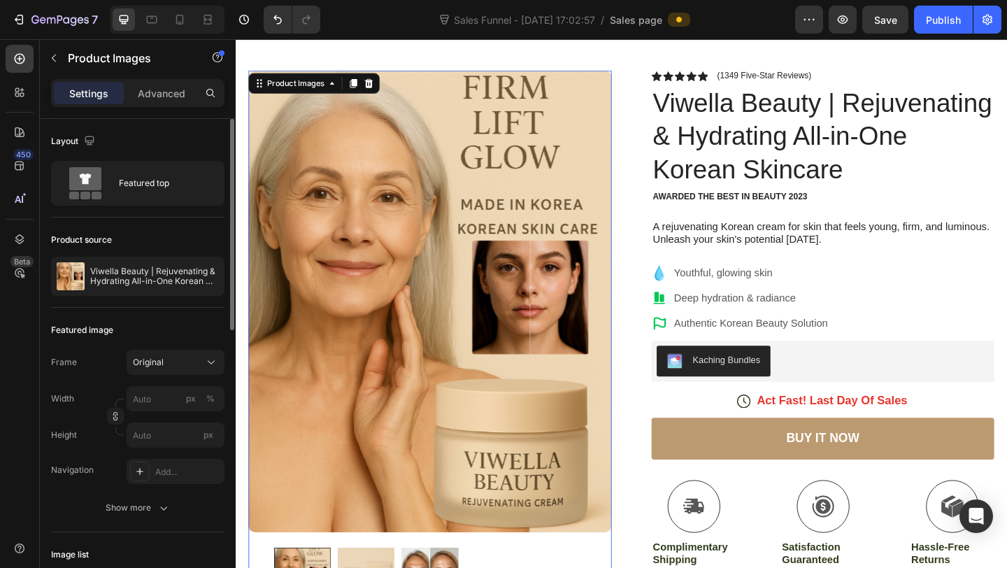
scroll to position [56, 0]
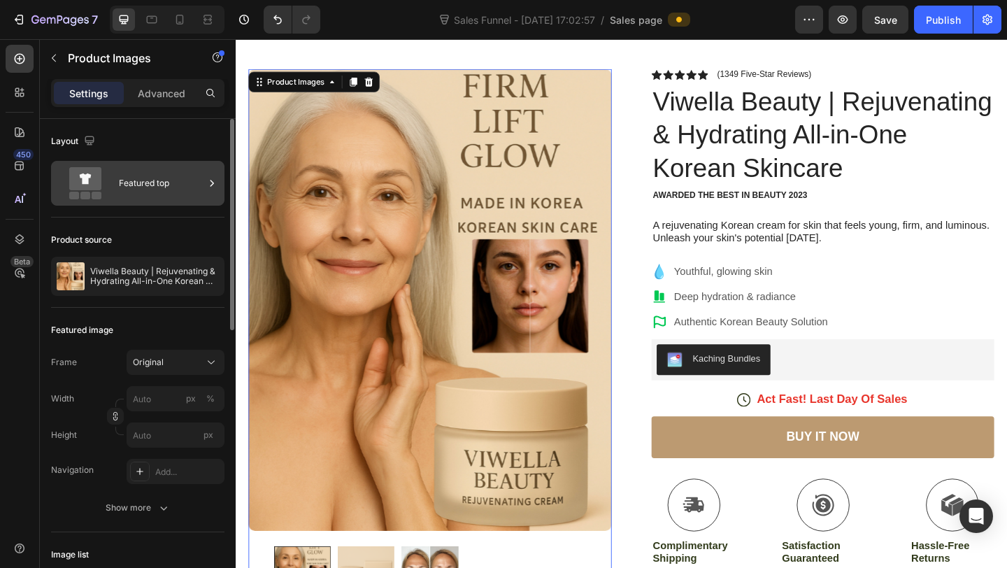
click at [182, 193] on div "Featured top" at bounding box center [161, 183] width 85 height 32
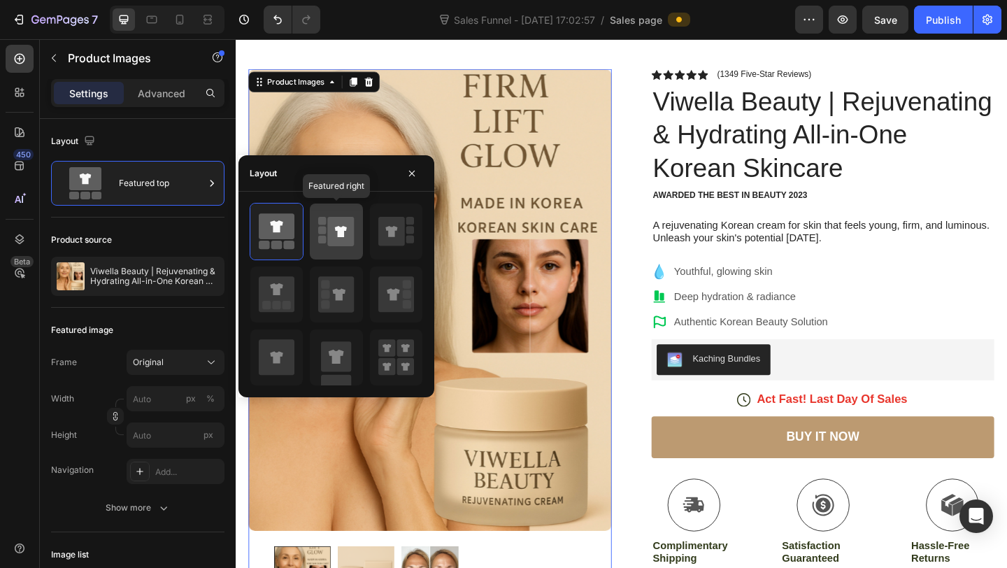
click at [331, 224] on icon at bounding box center [341, 231] width 27 height 29
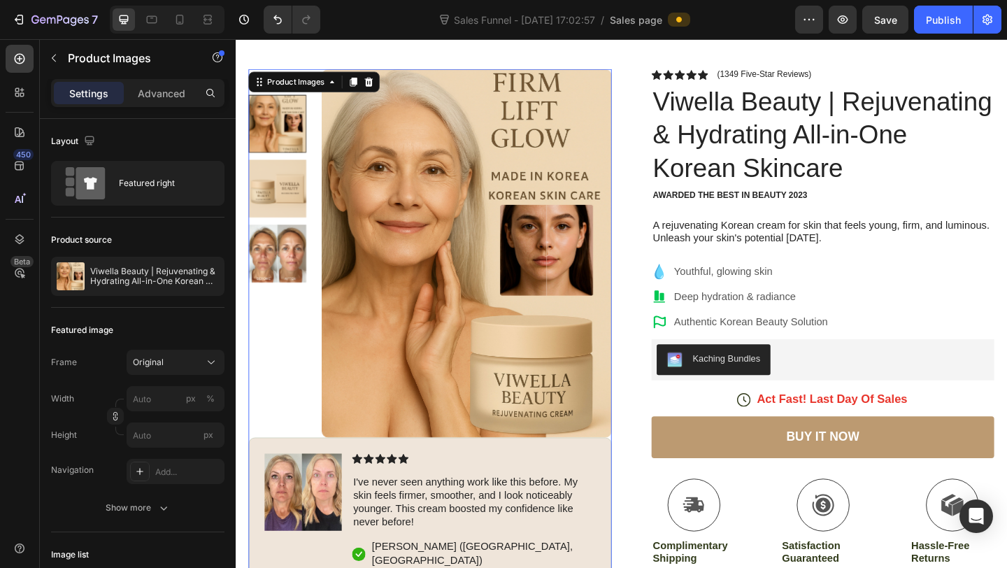
click at [321, 124] on div at bounding box center [447, 271] width 395 height 401
click at [287, 189] on img at bounding box center [281, 201] width 63 height 63
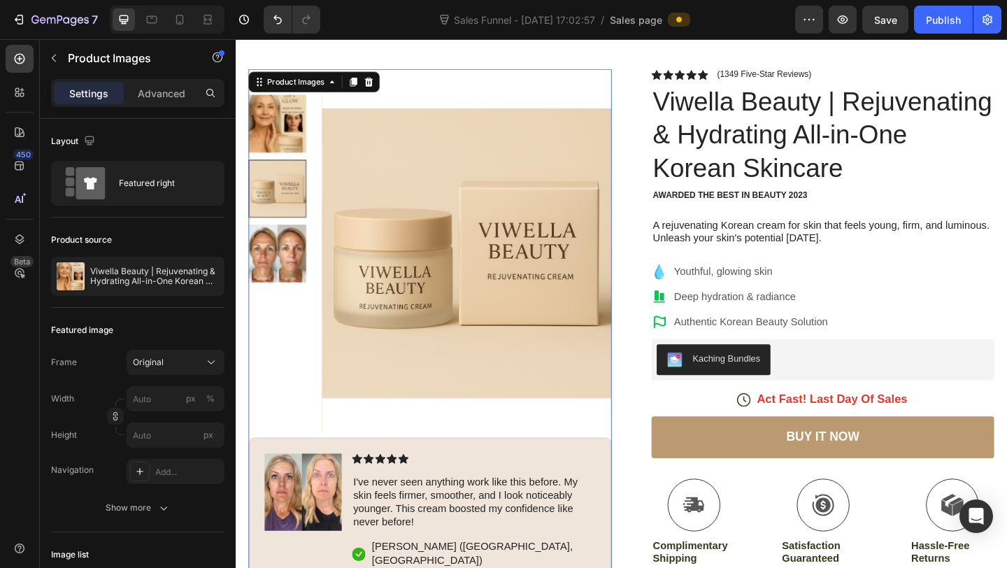
click at [295, 270] on img at bounding box center [281, 271] width 63 height 63
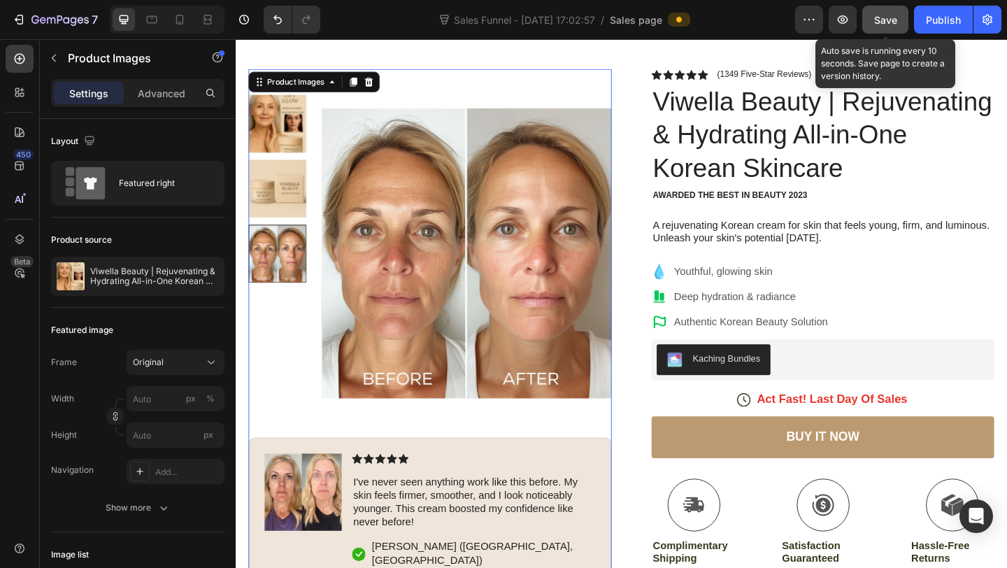
click at [877, 17] on span "Save" at bounding box center [885, 20] width 23 height 12
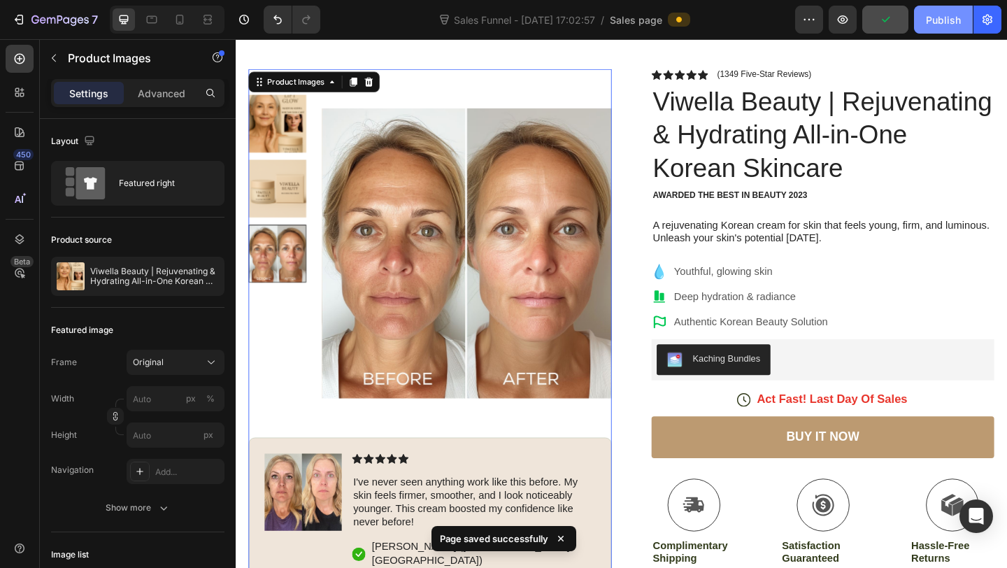
click at [926, 19] on div "Publish" at bounding box center [943, 20] width 35 height 15
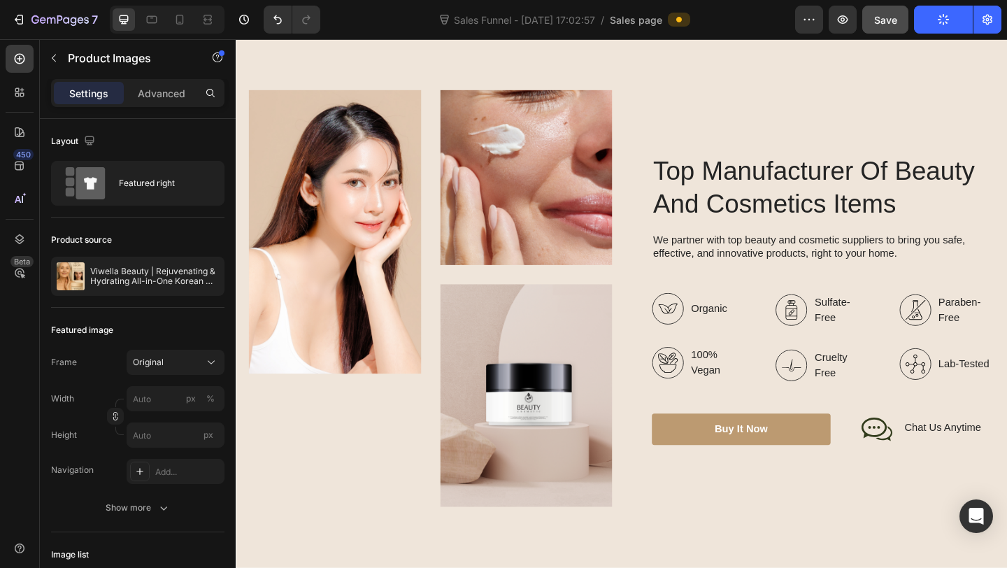
scroll to position [1866, 0]
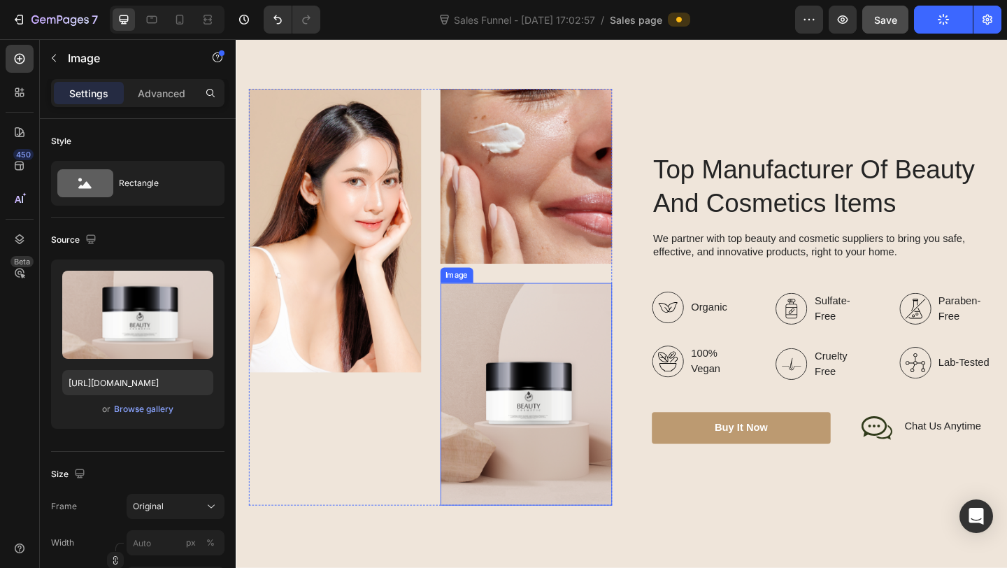
click at [515, 387] on img at bounding box center [551, 425] width 187 height 242
click at [146, 408] on div "Browse gallery" at bounding box center [143, 409] width 59 height 13
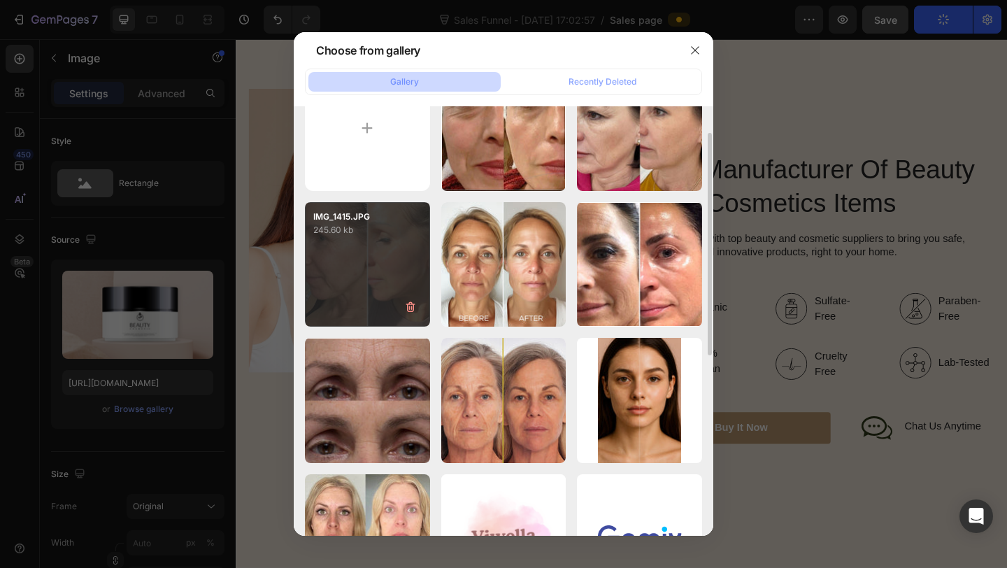
scroll to position [0, 0]
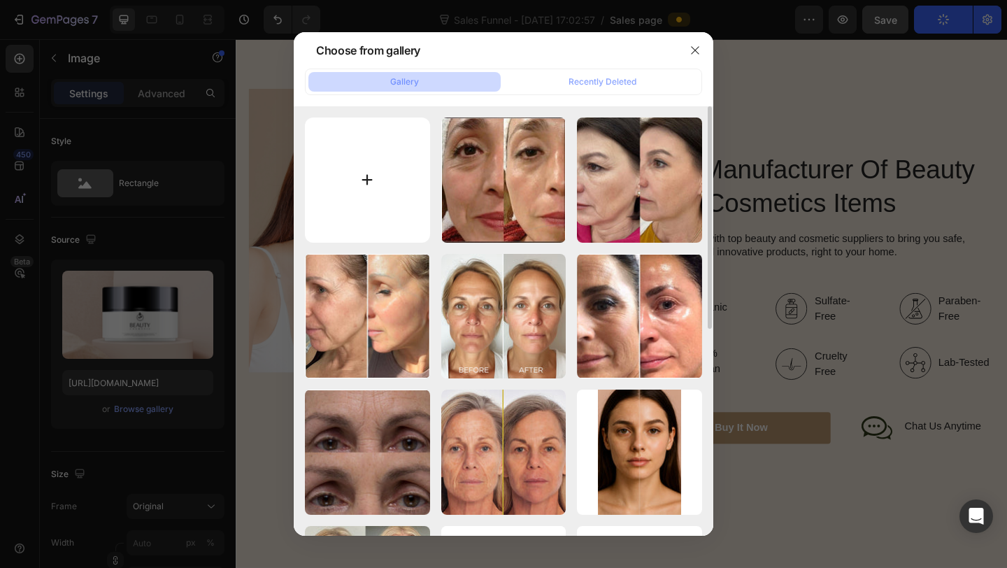
click at [414, 161] on input "file" at bounding box center [367, 179] width 125 height 125
type input "C:\fakepath\52651164-2F94-45AC-82E7-5B79AB516BD8.PNG"
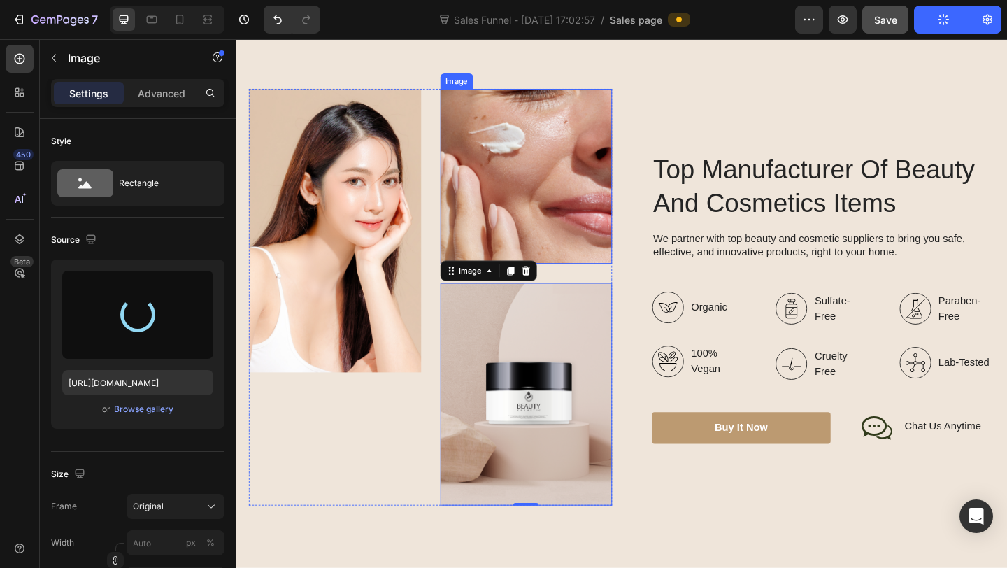
type input "[URL][DOMAIN_NAME]"
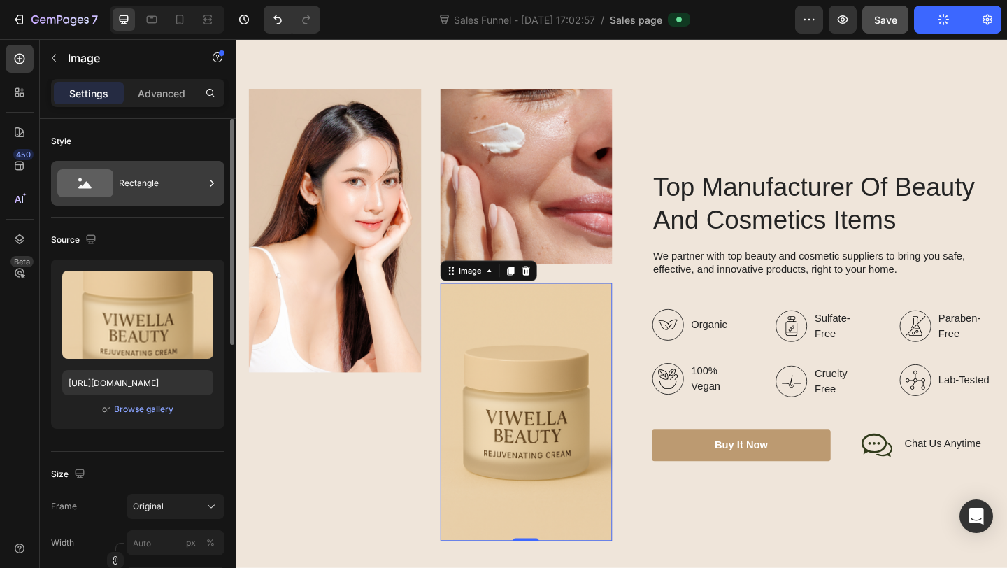
click at [185, 178] on div "Rectangle" at bounding box center [161, 183] width 85 height 32
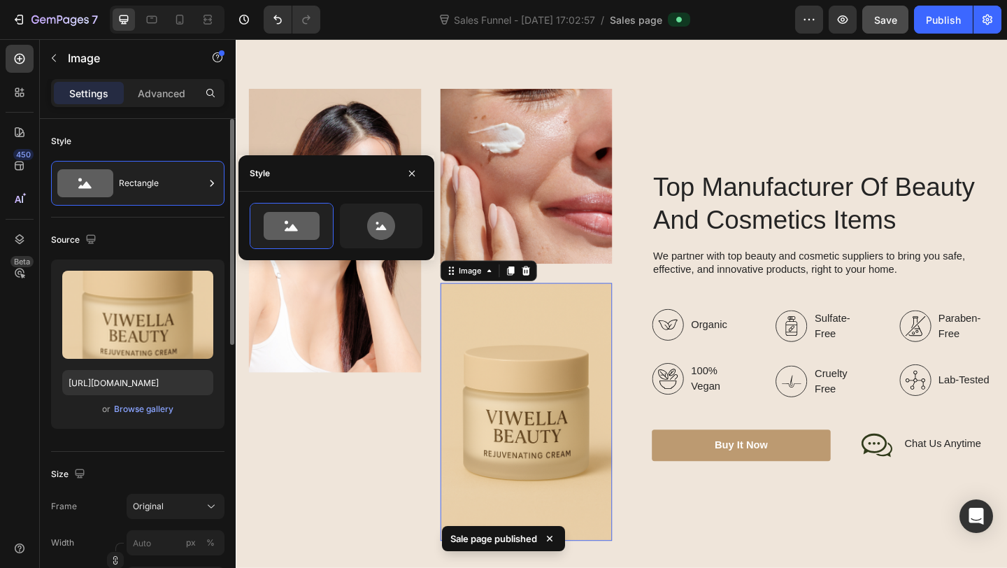
click at [164, 248] on div "Source" at bounding box center [137, 240] width 173 height 22
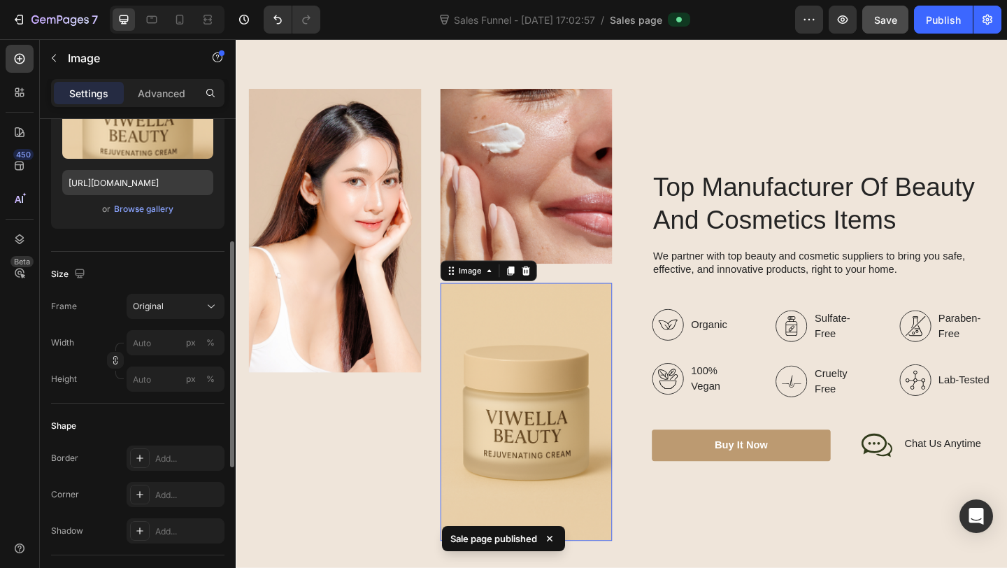
scroll to position [234, 0]
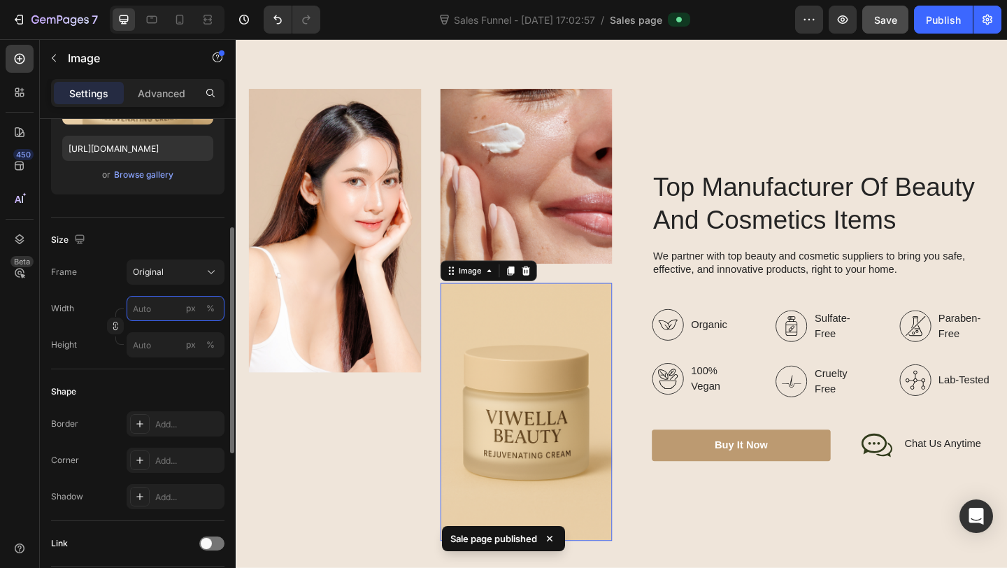
click at [164, 313] on input "px %" at bounding box center [176, 308] width 98 height 25
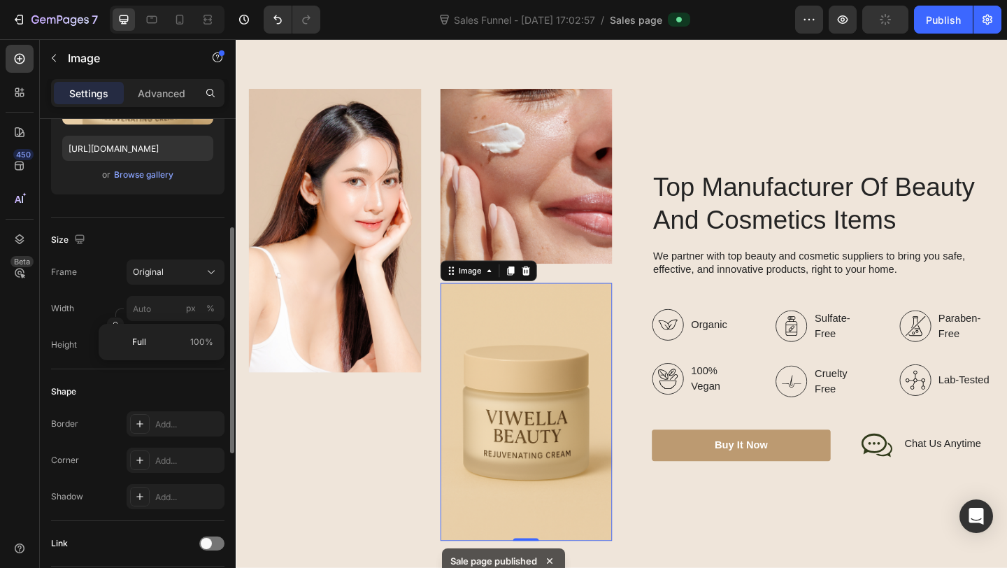
click at [159, 371] on div "Shape Border Add... Corner Add... Shadow Add..." at bounding box center [137, 445] width 173 height 152
click at [161, 347] on input "px %" at bounding box center [176, 344] width 98 height 25
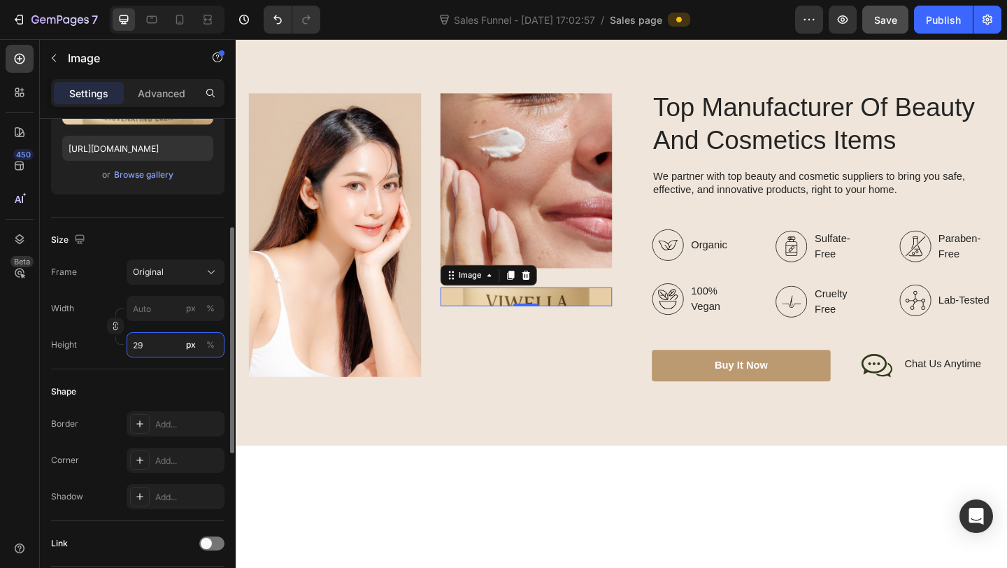
type input "2"
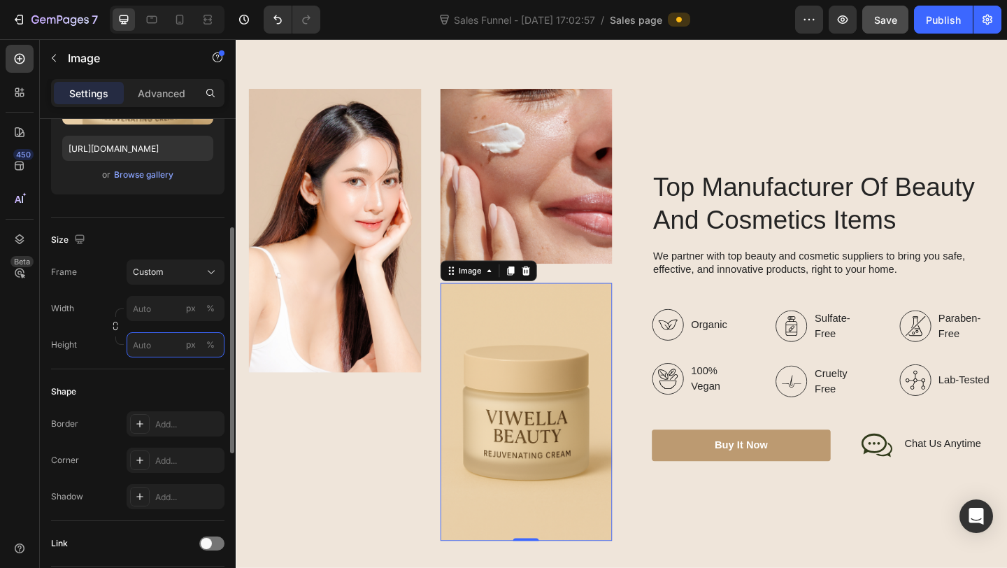
type input "2"
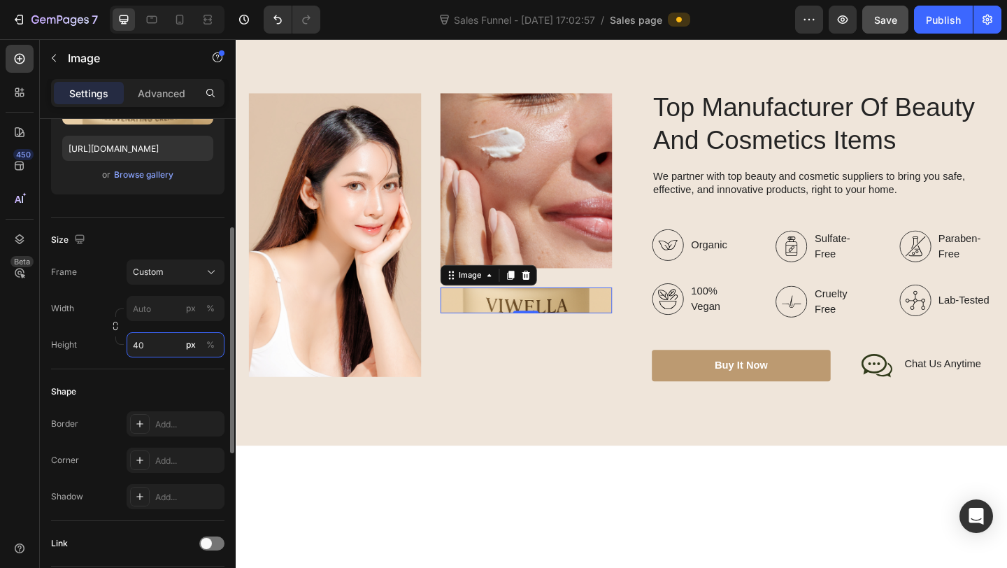
type input "4"
type input "2"
type input "300"
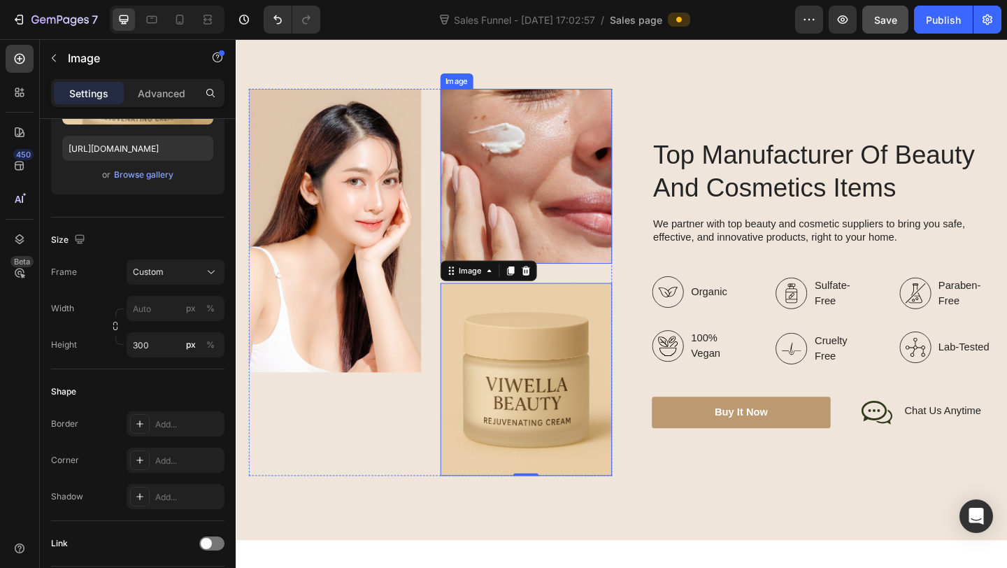
click at [535, 210] on img at bounding box center [551, 187] width 187 height 189
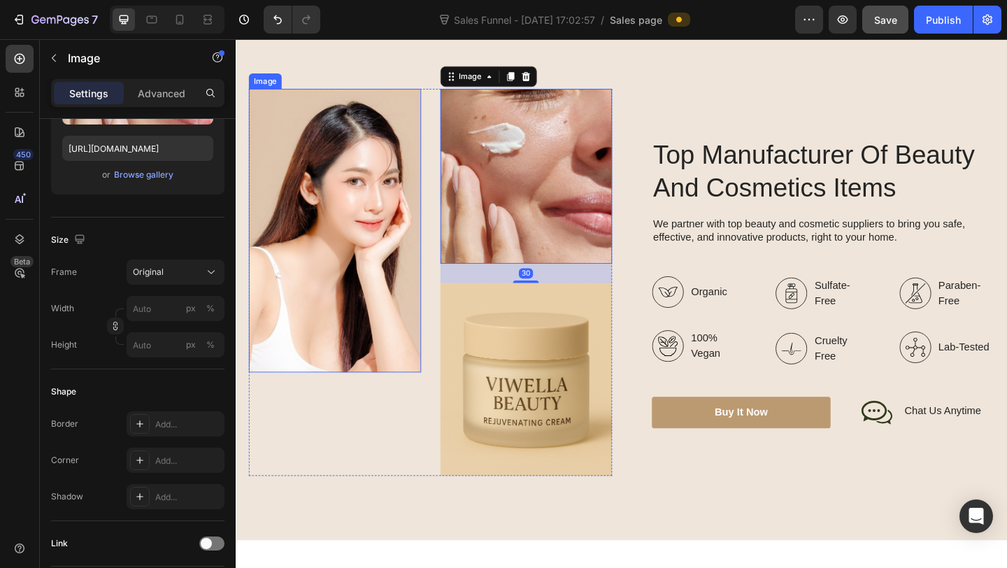
click at [376, 306] on img at bounding box center [343, 247] width 187 height 308
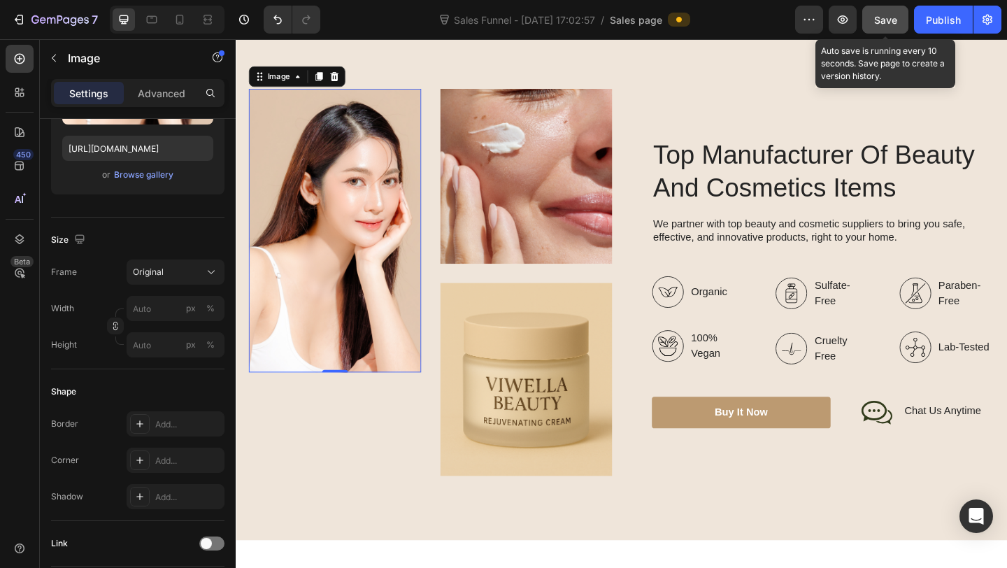
click at [884, 26] on div "Save" at bounding box center [885, 20] width 23 height 15
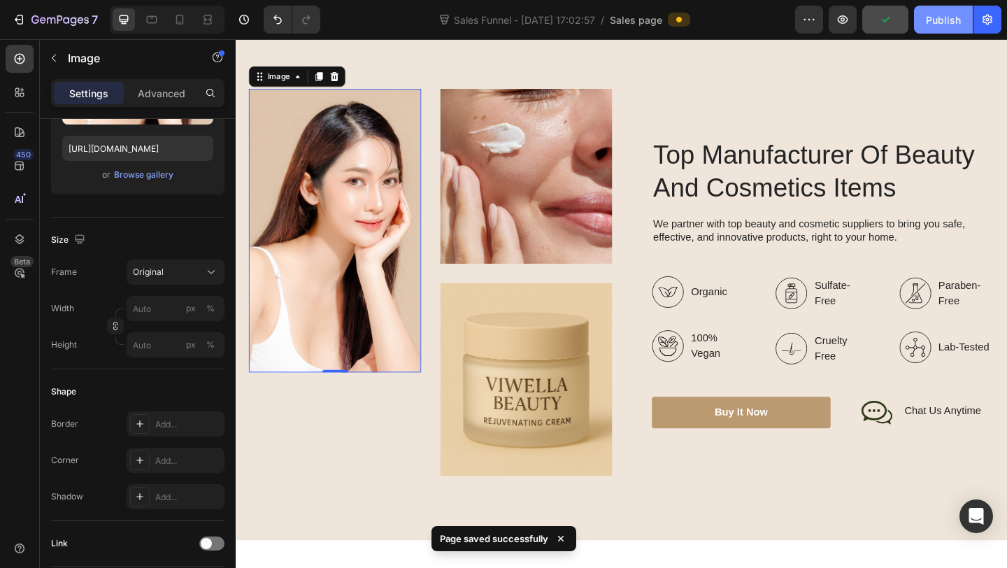
click at [942, 22] on div "Publish" at bounding box center [943, 20] width 35 height 15
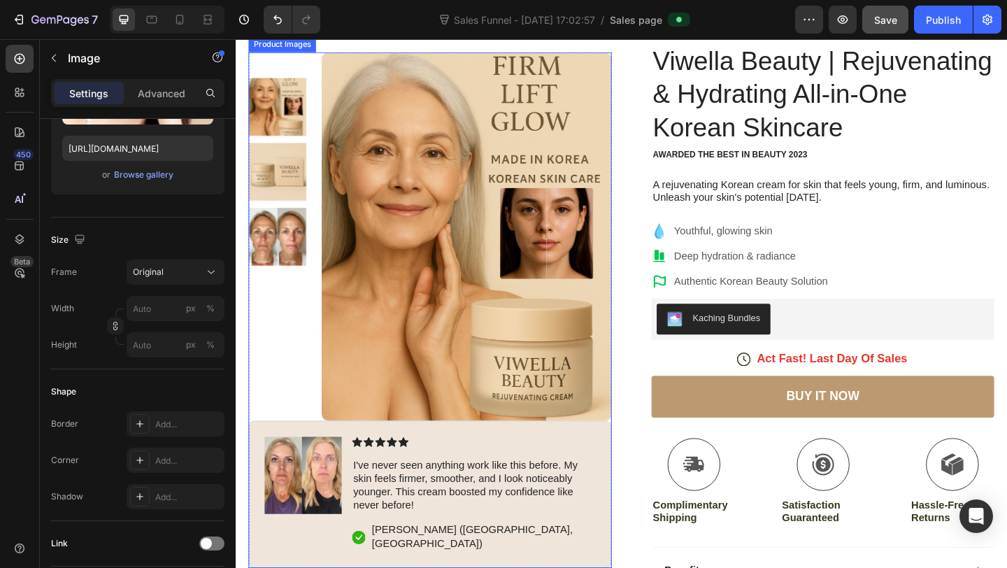
scroll to position [104, 0]
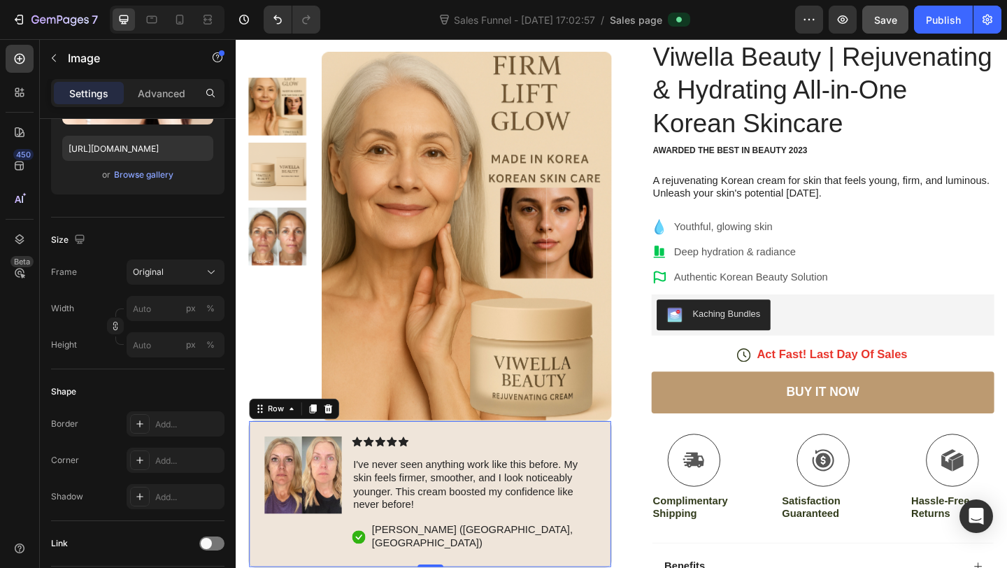
click at [553, 483] on div "Icon Icon Icon Icon Icon Icon List I've never seen anything work like this befo…" at bounding box center [494, 533] width 265 height 125
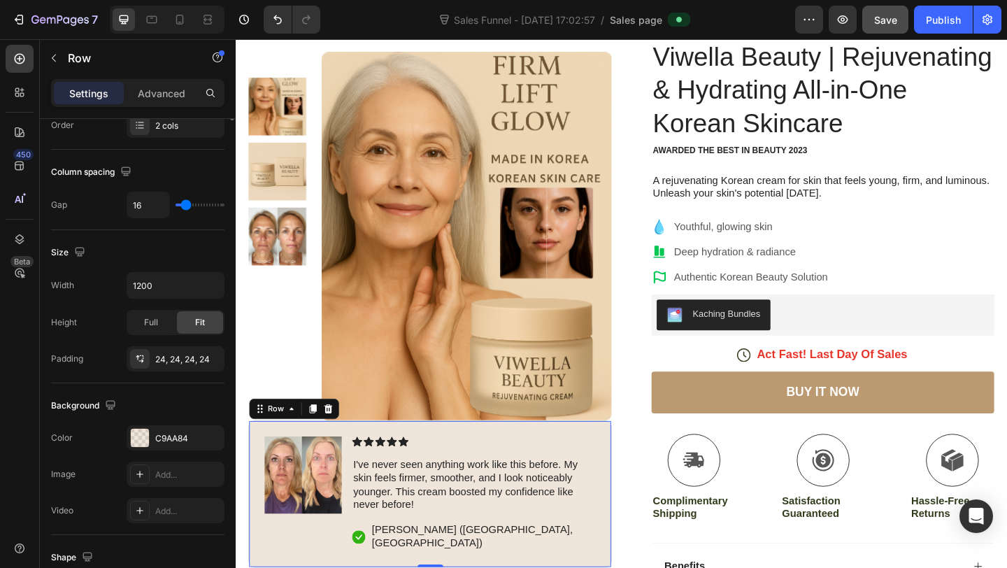
scroll to position [0, 0]
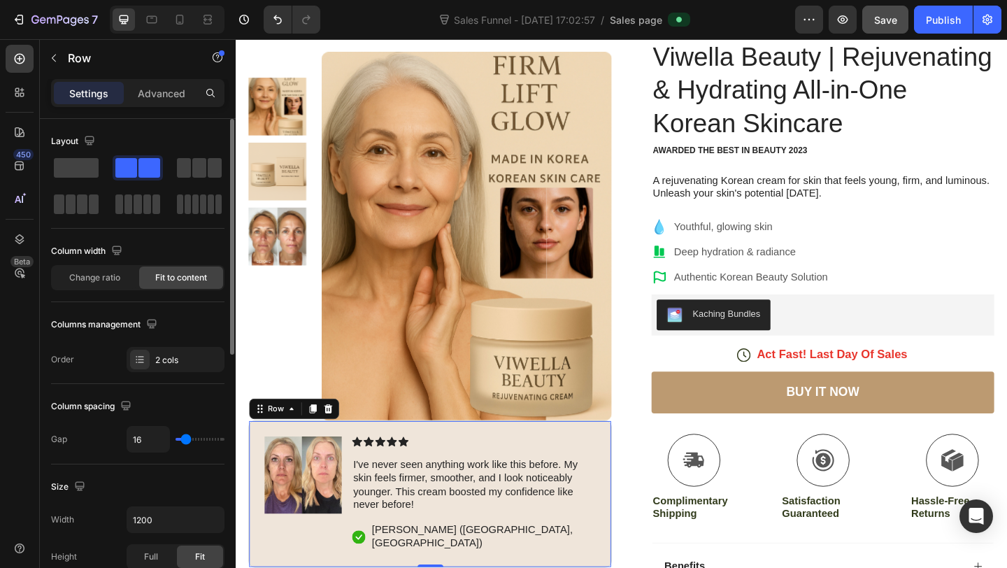
type input "47"
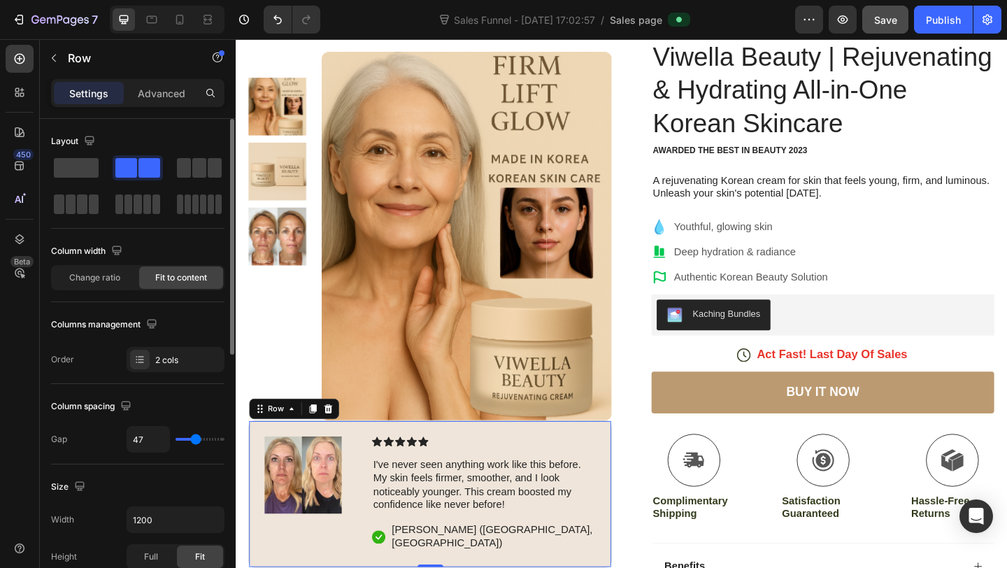
type input "47"
click at [196, 440] on input "range" at bounding box center [199, 439] width 49 height 3
type input "15"
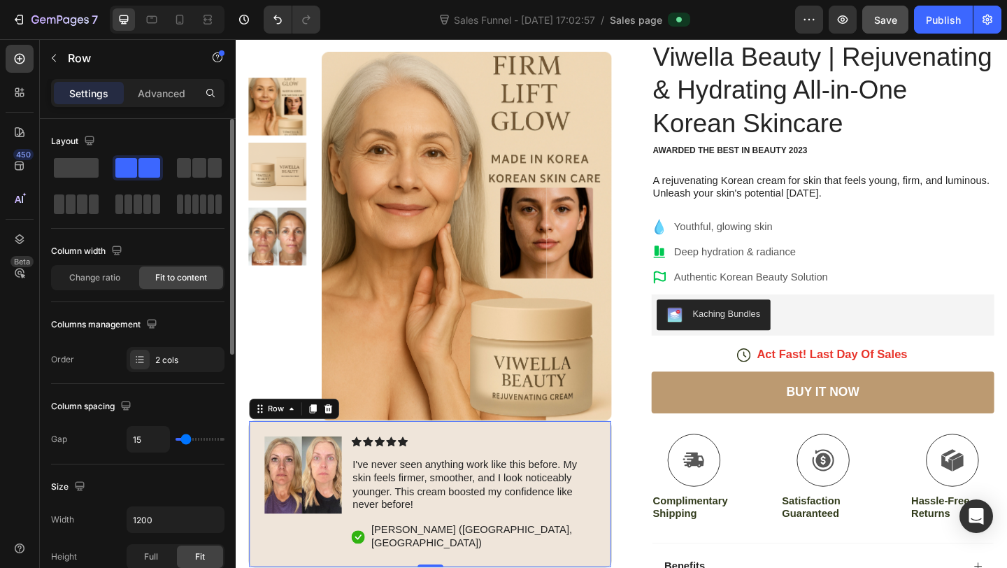
type input "15"
click at [185, 439] on input "range" at bounding box center [199, 439] width 49 height 3
type input "48"
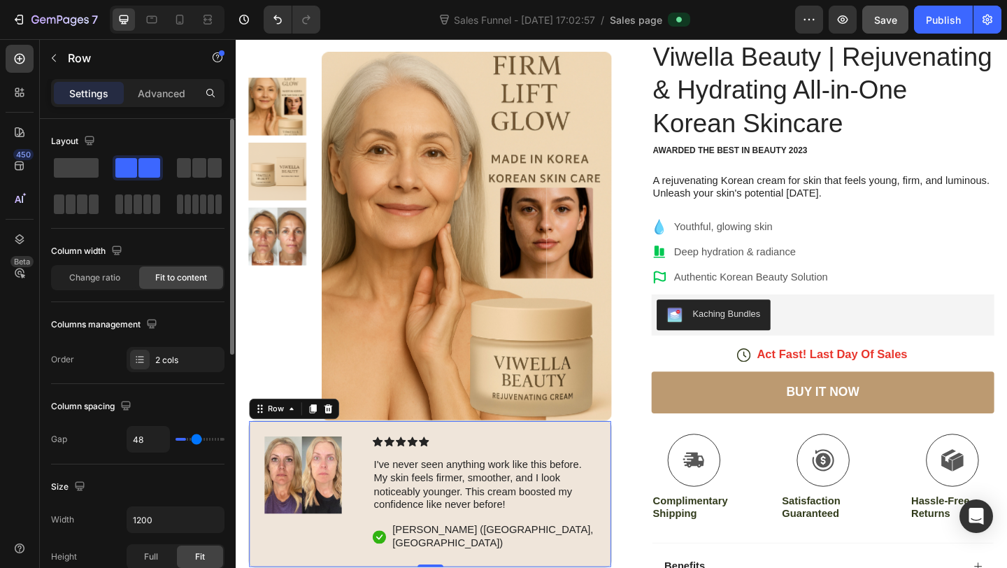
type input "48"
click at [196, 440] on input "range" at bounding box center [199, 439] width 49 height 3
click at [112, 281] on span "Change ratio" at bounding box center [94, 277] width 51 height 13
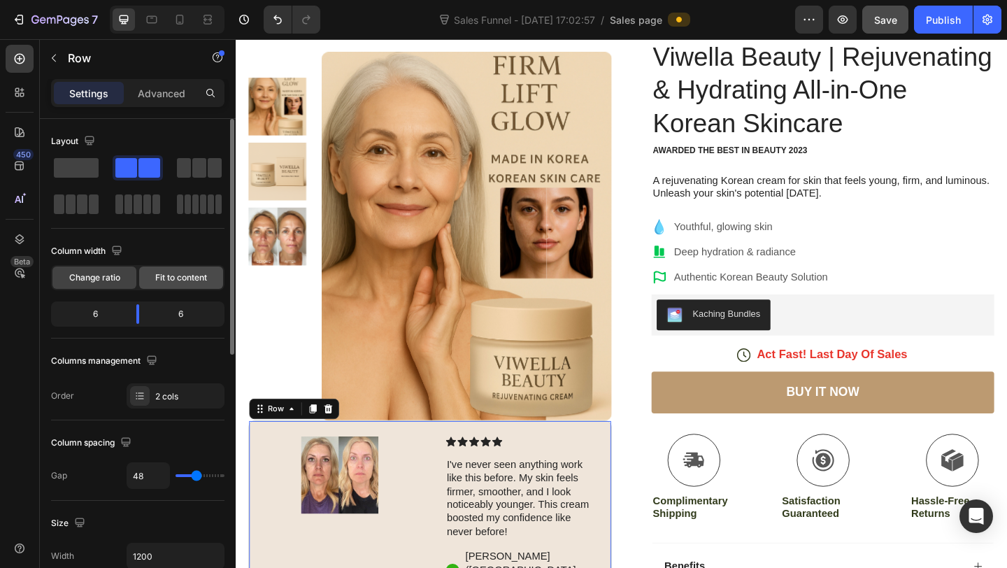
click at [177, 288] on div "Fit to content" at bounding box center [181, 277] width 84 height 22
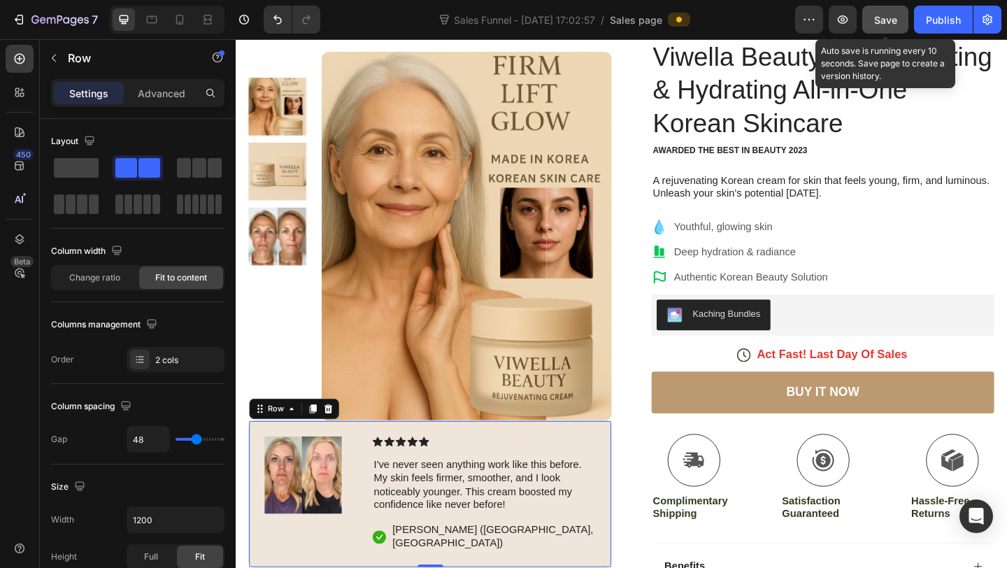
click at [892, 16] on span "Save" at bounding box center [885, 20] width 23 height 12
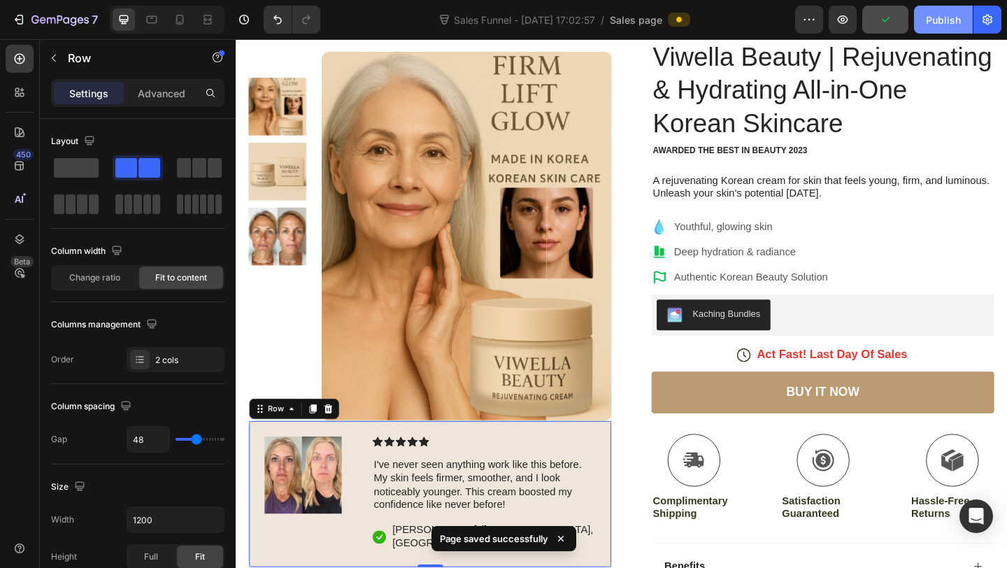
click at [940, 24] on div "Publish" at bounding box center [943, 20] width 35 height 15
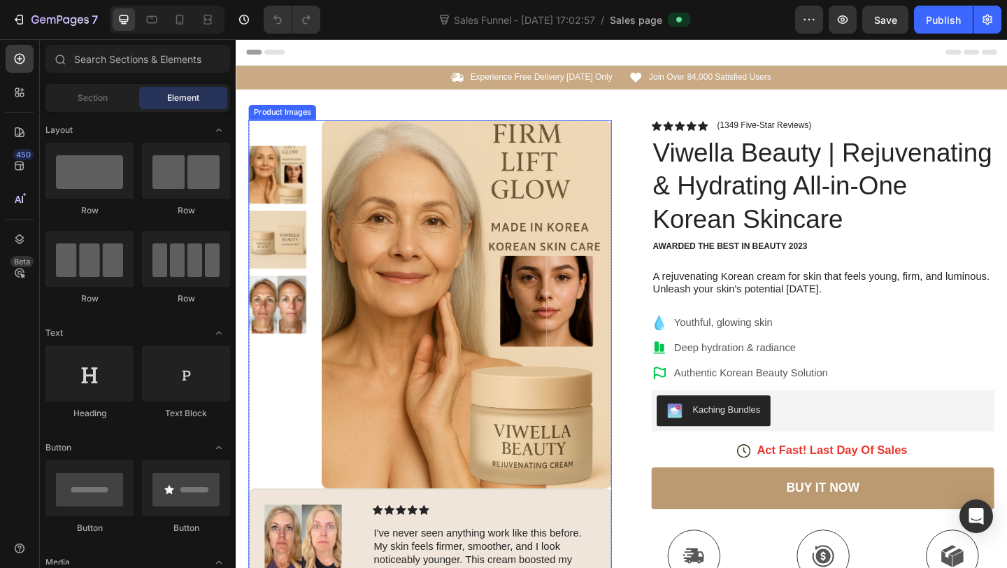
click at [266, 325] on img at bounding box center [281, 327] width 63 height 63
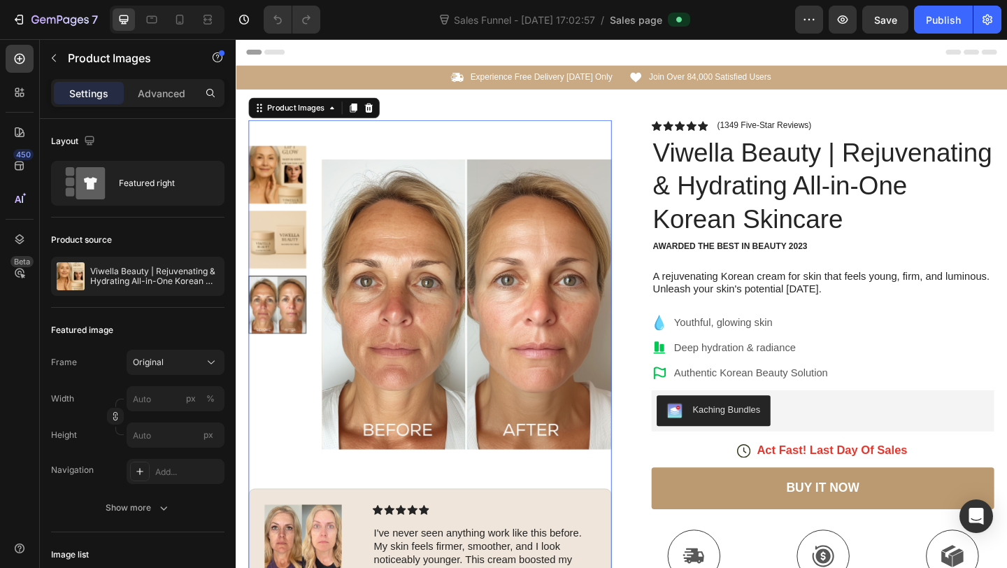
click at [276, 266] on img at bounding box center [281, 257] width 63 height 63
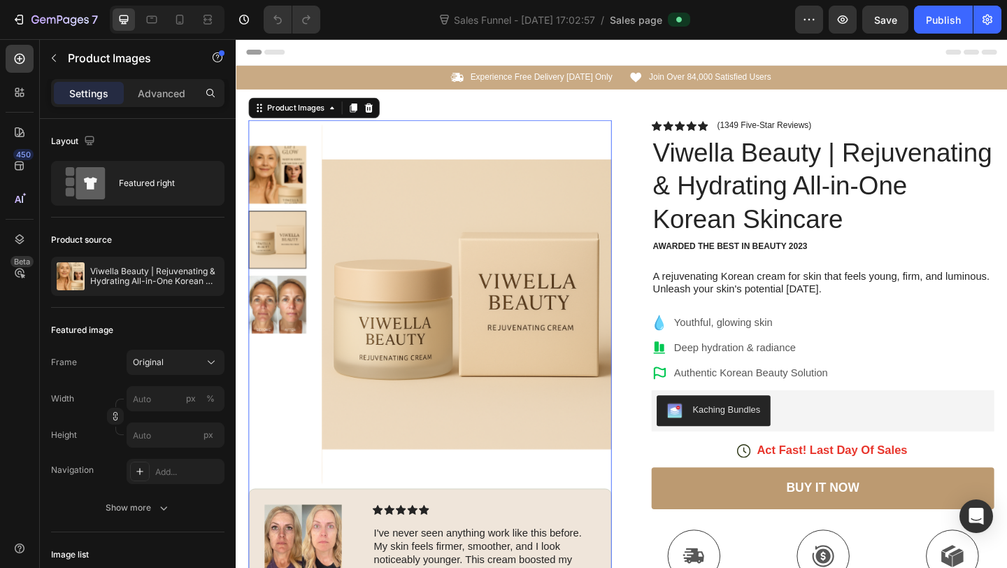
click at [289, 206] on img at bounding box center [281, 186] width 63 height 63
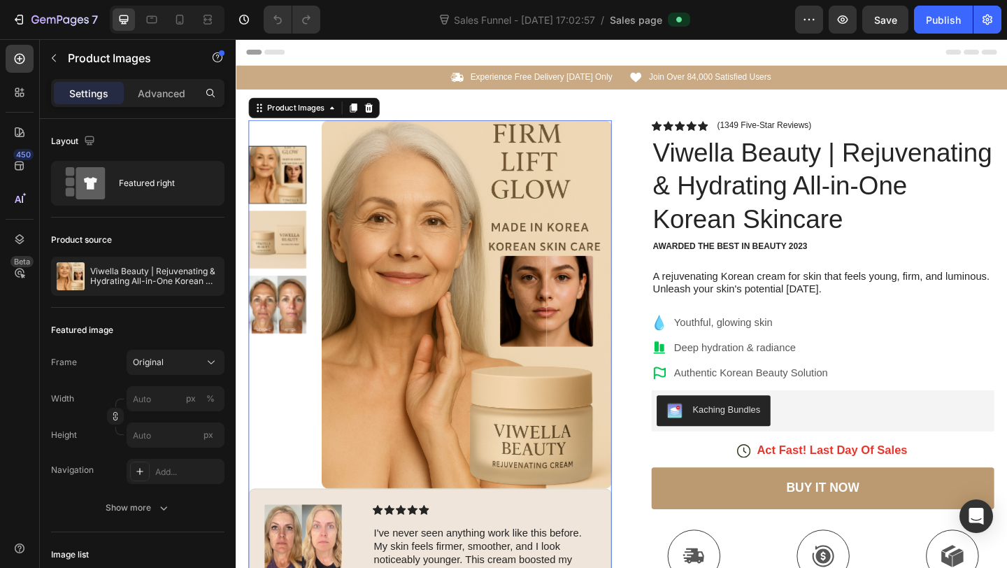
click at [293, 266] on img at bounding box center [281, 257] width 63 height 63
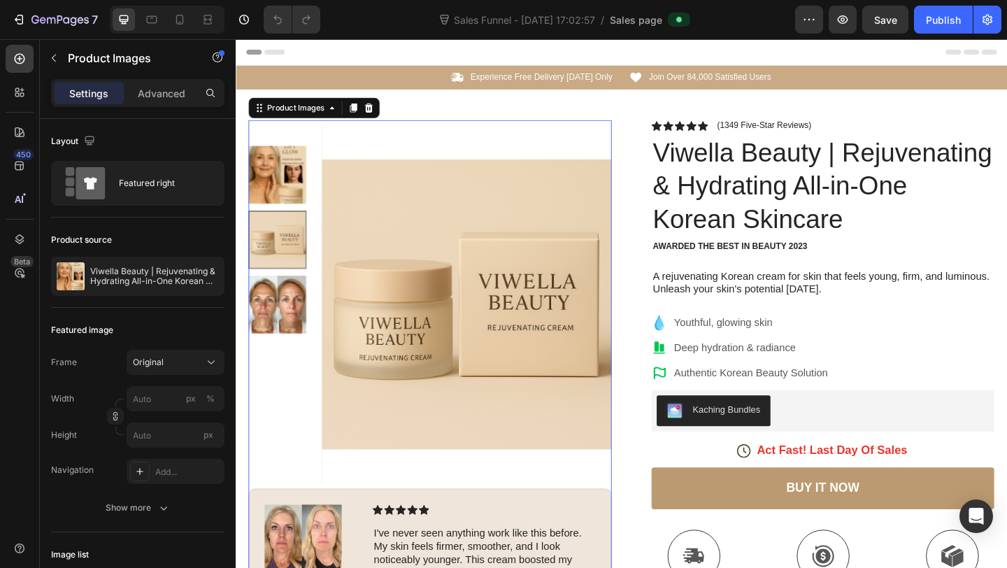
click at [292, 211] on img at bounding box center [281, 186] width 63 height 63
